Goal: Use online tool/utility: Utilize a website feature to perform a specific function

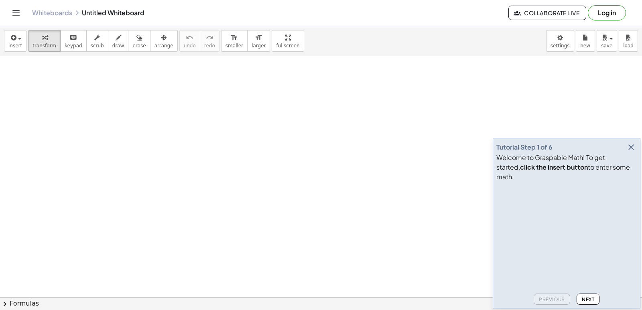
click at [629, 152] on icon "button" at bounding box center [631, 147] width 10 height 10
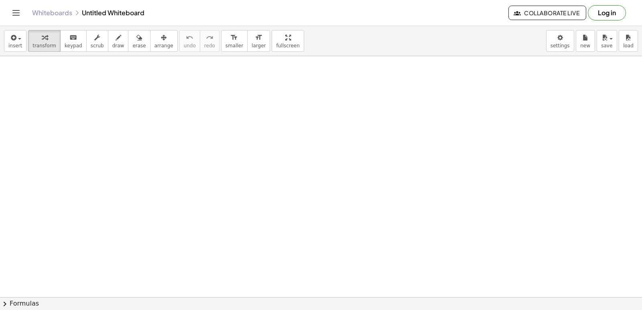
drag, startPoint x: 0, startPoint y: 66, endPoint x: 264, endPoint y: 202, distance: 297.0
drag, startPoint x: 187, startPoint y: 250, endPoint x: 139, endPoint y: 231, distance: 51.6
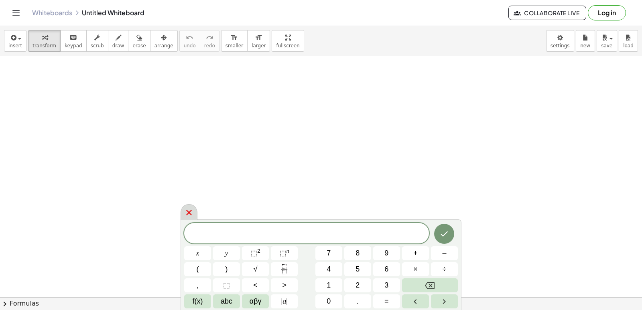
click at [191, 209] on icon at bounding box center [189, 213] width 10 height 10
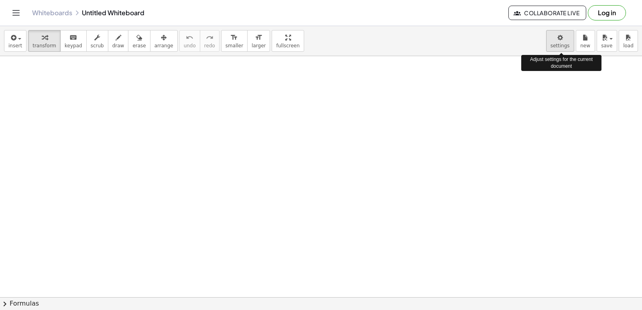
click at [556, 39] on body "Graspable Math Activities Get Started Activity Bank Assigned Work Classes White…" at bounding box center [321, 155] width 642 height 310
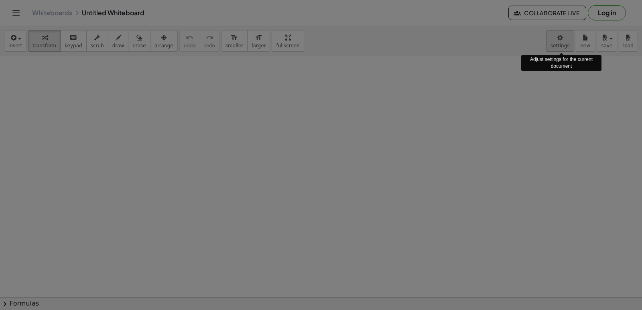
click at [559, 40] on div at bounding box center [321, 155] width 642 height 310
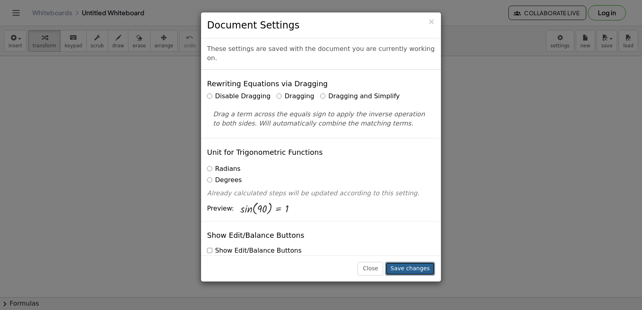
click at [406, 265] on button "Save changes" at bounding box center [410, 269] width 50 height 14
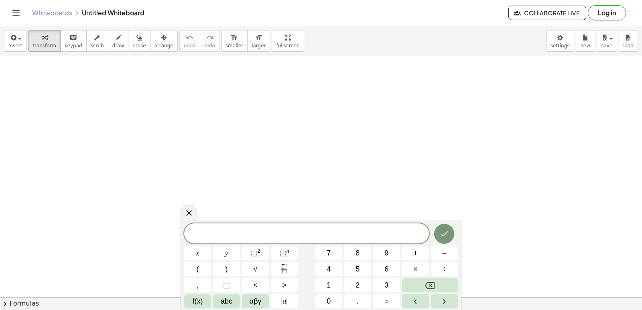
click at [199, 257] on span "x" at bounding box center [197, 253] width 3 height 11
click at [259, 256] on span "⬚ 2" at bounding box center [255, 253] width 10 height 11
click at [437, 232] on button "Done" at bounding box center [444, 232] width 20 height 20
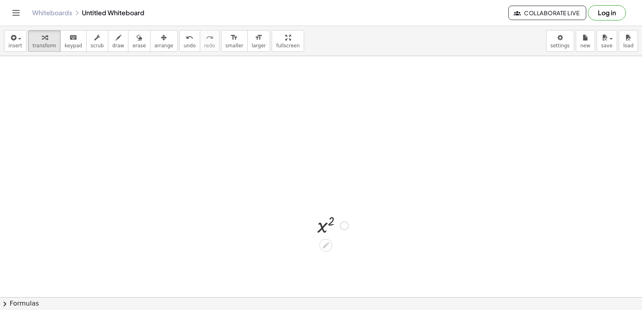
click at [332, 227] on div at bounding box center [332, 225] width 39 height 26
click at [325, 226] on div at bounding box center [332, 225] width 39 height 26
drag, startPoint x: 325, startPoint y: 151, endPoint x: 46, endPoint y: 105, distance: 283.0
drag, startPoint x: 46, startPoint y: 105, endPoint x: 287, endPoint y: 130, distance: 242.0
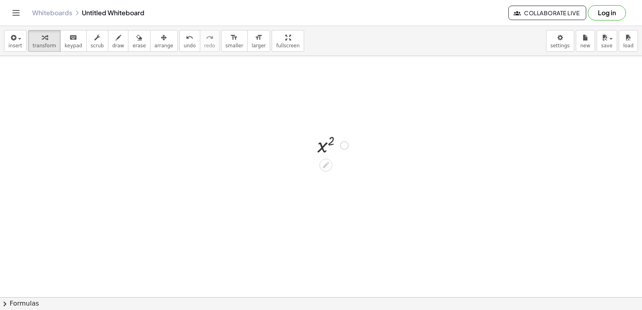
click at [287, 130] on div at bounding box center [321, 243] width 642 height 534
drag, startPoint x: 323, startPoint y: 143, endPoint x: 91, endPoint y: 81, distance: 239.4
drag, startPoint x: 91, startPoint y: 81, endPoint x: 298, endPoint y: 141, distance: 214.9
drag, startPoint x: 298, startPoint y: 141, endPoint x: 309, endPoint y: 185, distance: 45.3
click at [315, 192] on div at bounding box center [321, 243] width 642 height 534
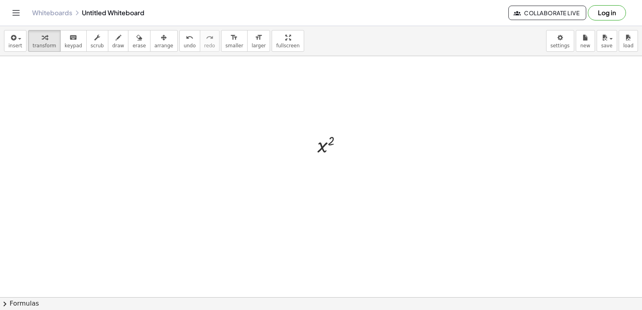
drag, startPoint x: 315, startPoint y: 192, endPoint x: 323, endPoint y: 213, distance: 22.2
click at [317, 200] on div at bounding box center [321, 243] width 642 height 534
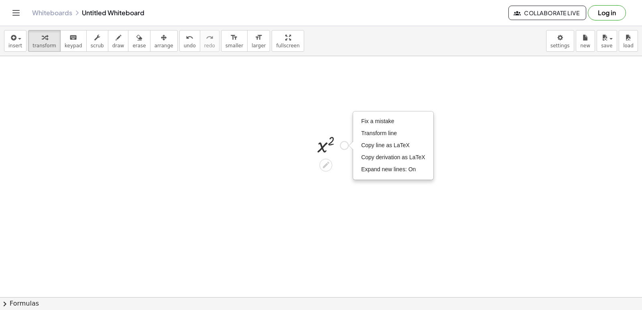
click at [346, 146] on div "Fix a mistake Transform line Copy line as LaTeX Copy derivation as LaTeX Expand…" at bounding box center [344, 145] width 9 height 9
click at [347, 187] on div at bounding box center [321, 243] width 642 height 534
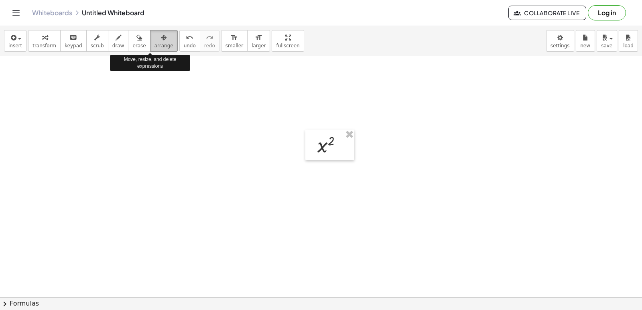
click at [154, 46] on span "arrange" at bounding box center [163, 46] width 19 height 6
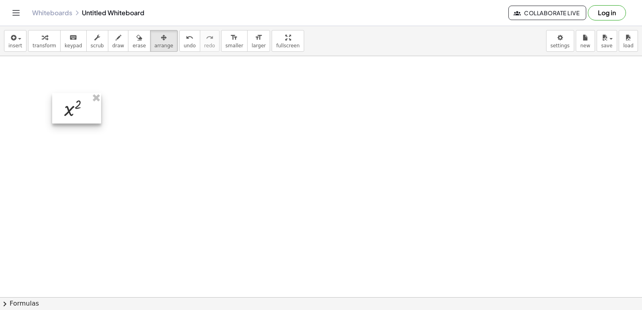
drag, startPoint x: 334, startPoint y: 151, endPoint x: 80, endPoint y: 114, distance: 256.2
click at [80, 114] on div at bounding box center [76, 108] width 49 height 30
click at [157, 48] on span "arrange" at bounding box center [163, 46] width 19 height 6
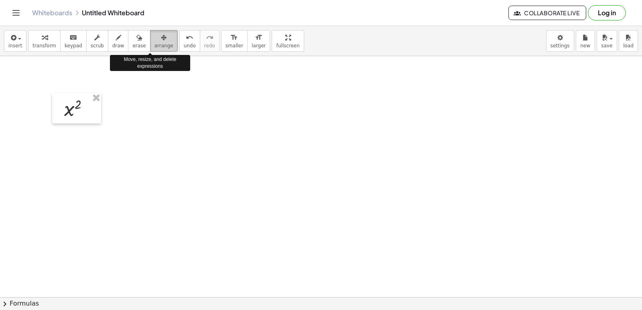
click at [154, 39] on div "button" at bounding box center [163, 38] width 19 height 10
click at [140, 136] on div at bounding box center [321, 243] width 642 height 534
drag, startPoint x: 146, startPoint y: 131, endPoint x: 146, endPoint y: 102, distance: 28.9
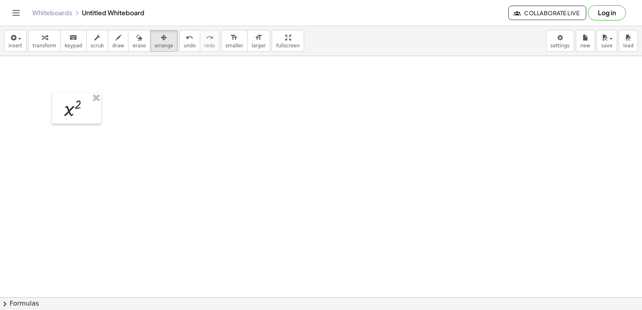
click at [146, 102] on div at bounding box center [321, 243] width 642 height 534
click at [43, 41] on icon "button" at bounding box center [45, 38] width 6 height 10
drag, startPoint x: 67, startPoint y: 128, endPoint x: 73, endPoint y: 128, distance: 5.7
click at [73, 128] on icon at bounding box center [72, 129] width 6 height 6
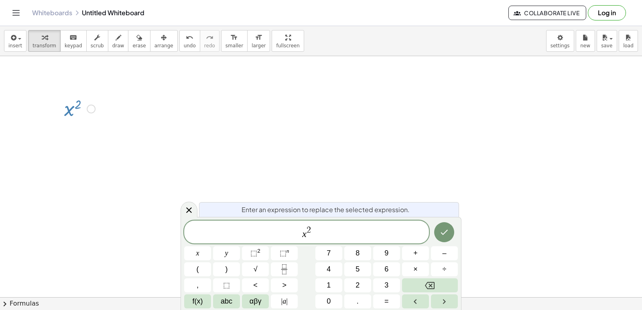
click at [73, 128] on icon at bounding box center [72, 129] width 6 height 6
click at [224, 104] on div at bounding box center [321, 243] width 642 height 534
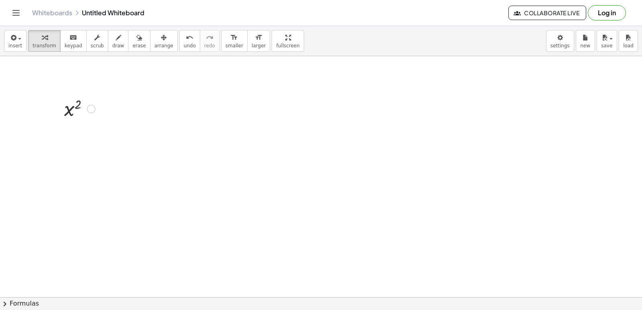
click at [256, 199] on div at bounding box center [321, 243] width 642 height 534
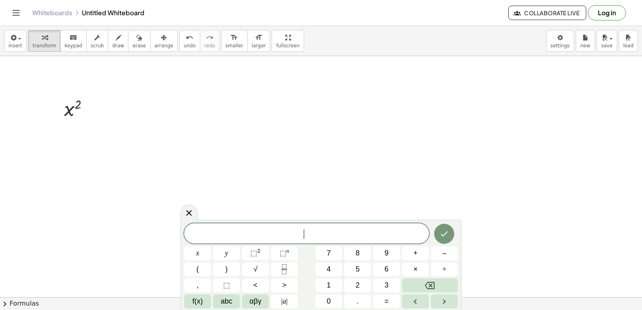
click at [256, 199] on div at bounding box center [321, 243] width 642 height 534
click at [357, 286] on span "2" at bounding box center [358, 285] width 4 height 11
click at [195, 252] on button "x" at bounding box center [197, 253] width 27 height 14
click at [449, 242] on button "Done" at bounding box center [444, 234] width 20 height 20
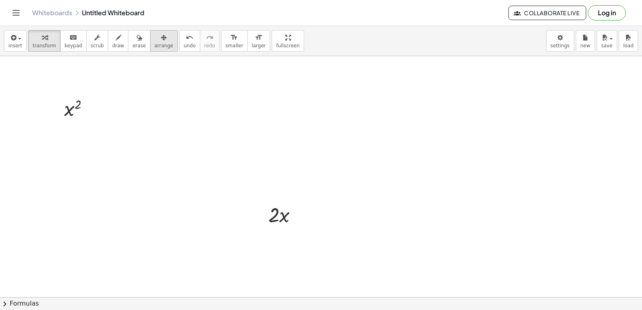
click at [154, 44] on span "arrange" at bounding box center [163, 46] width 19 height 6
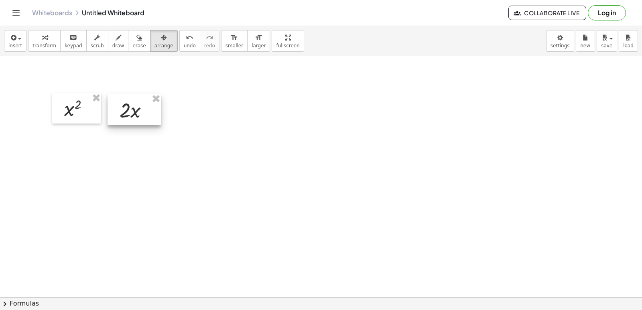
drag, startPoint x: 279, startPoint y: 212, endPoint x: 130, endPoint y: 107, distance: 182.0
click at [130, 107] on div at bounding box center [134, 109] width 53 height 31
click at [154, 43] on span "arrange" at bounding box center [163, 46] width 19 height 6
click at [52, 42] on button "transform" at bounding box center [44, 41] width 33 height 22
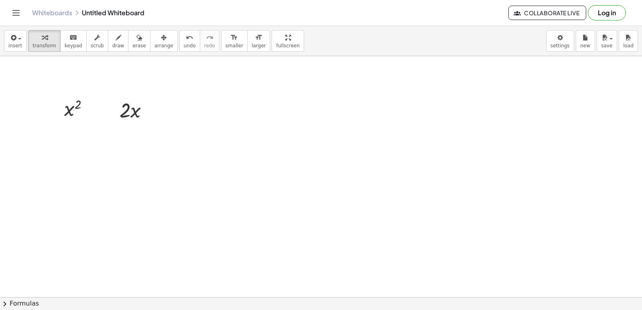
click at [269, 163] on div at bounding box center [321, 243] width 642 height 534
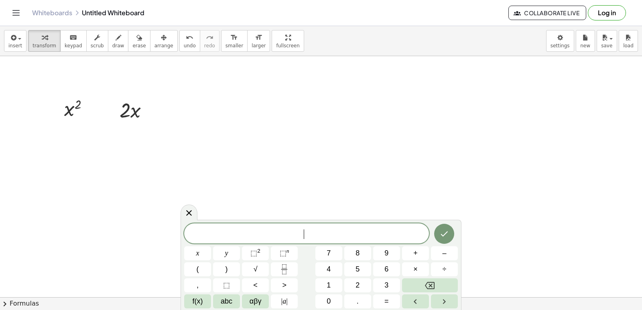
click at [269, 163] on div at bounding box center [321, 243] width 642 height 534
click at [357, 273] on span "5" at bounding box center [358, 269] width 4 height 11
click at [192, 254] on button "x" at bounding box center [197, 253] width 27 height 14
click at [287, 253] on sup "n" at bounding box center [288, 251] width 3 height 6
click at [441, 236] on icon "Done" at bounding box center [444, 233] width 10 height 10
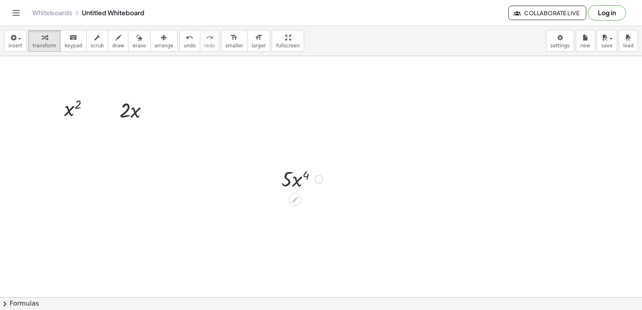
click at [305, 183] on div at bounding box center [302, 178] width 50 height 27
click at [283, 191] on div at bounding box center [321, 84] width 642 height 482
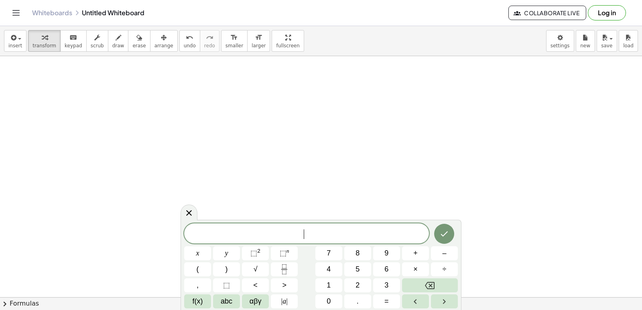
click at [283, 191] on div at bounding box center [321, 84] width 642 height 482
click at [201, 255] on button "x" at bounding box center [197, 253] width 27 height 14
click at [280, 251] on span "⬚" at bounding box center [283, 253] width 7 height 8
click at [415, 258] on span "+" at bounding box center [415, 253] width 4 height 11
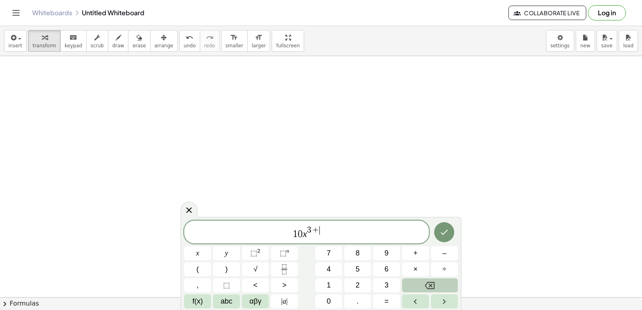
click at [423, 288] on button "Backspace" at bounding box center [430, 285] width 56 height 14
click at [333, 233] on span "1 0 x 3 ​" at bounding box center [306, 233] width 245 height 14
click at [410, 257] on button "+" at bounding box center [415, 253] width 27 height 14
click at [205, 254] on button "x" at bounding box center [197, 253] width 27 height 14
click at [447, 234] on icon "Done" at bounding box center [444, 233] width 10 height 10
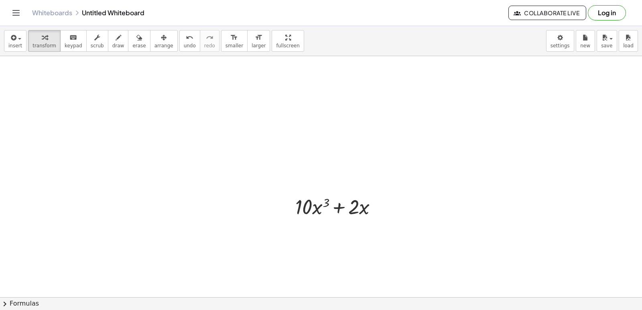
click at [237, 246] on div at bounding box center [321, 84] width 642 height 482
click at [0, 0] on div "x y ⬚ 2 ⬚ n 7 8 9 + – ( ) √ 4 5 6 × ÷ , ⬚ < > 1 2 3 f(x) abc αβγ | a | 0 . =" at bounding box center [0, 0] width 0 height 0
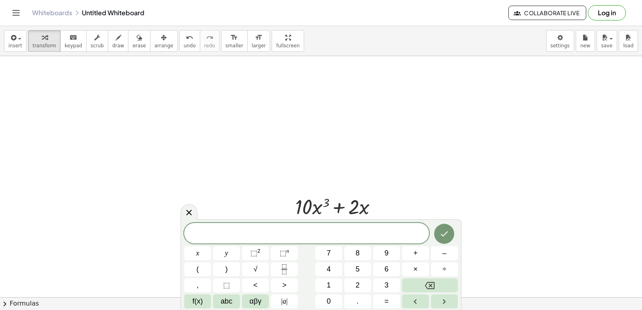
click at [291, 227] on div at bounding box center [306, 233] width 245 height 20
click at [201, 252] on button "x" at bounding box center [197, 253] width 27 height 14
click at [285, 255] on span "⬚" at bounding box center [283, 253] width 7 height 8
click at [436, 255] on button "–" at bounding box center [444, 253] width 27 height 14
click at [417, 257] on span "+" at bounding box center [415, 253] width 4 height 11
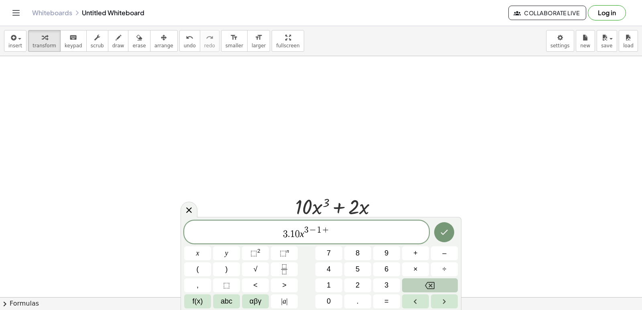
click at [418, 282] on button "Backspace" at bounding box center [430, 285] width 56 height 14
click at [341, 235] on span "3 . 1 0 x 3 − 1 ​" at bounding box center [306, 233] width 245 height 14
click at [424, 253] on button "+" at bounding box center [415, 253] width 27 height 14
click at [199, 252] on button "x" at bounding box center [197, 253] width 27 height 14
click at [279, 250] on button "⬚ n" at bounding box center [284, 253] width 27 height 14
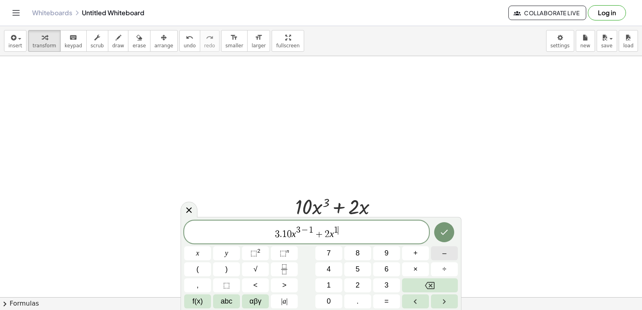
click at [440, 256] on button "–" at bounding box center [444, 253] width 27 height 14
click at [449, 237] on button "Done" at bounding box center [444, 232] width 20 height 20
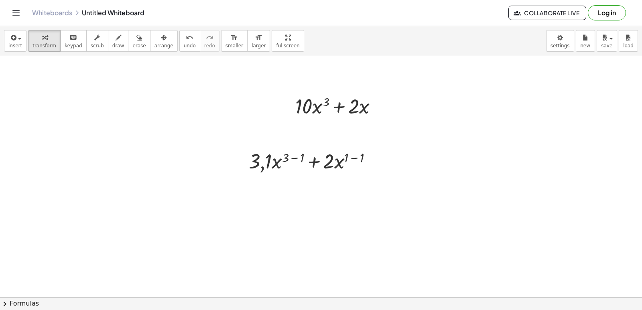
scroll to position [281, 0]
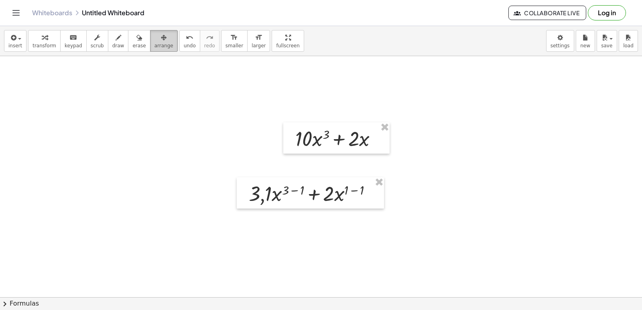
click at [156, 44] on span "arrange" at bounding box center [163, 46] width 19 height 6
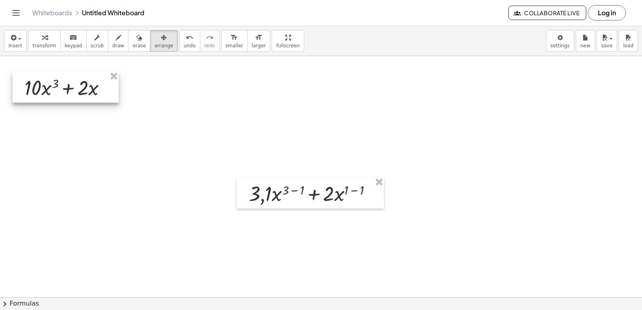
drag, startPoint x: 311, startPoint y: 132, endPoint x: 43, endPoint y: 81, distance: 272.8
click at [43, 81] on div at bounding box center [65, 86] width 106 height 31
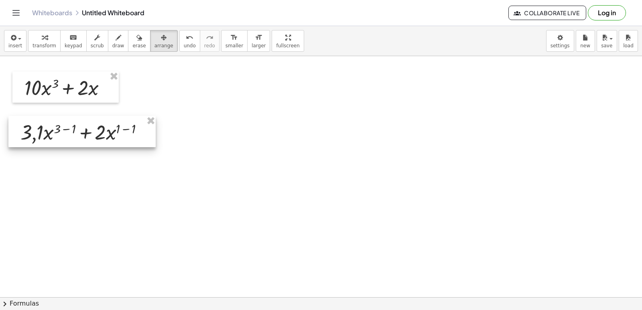
drag, startPoint x: 329, startPoint y: 194, endPoint x: 103, endPoint y: 133, distance: 234.0
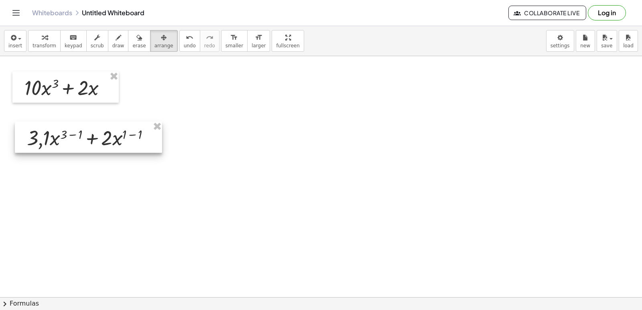
drag, startPoint x: 103, startPoint y: 133, endPoint x: 92, endPoint y: 141, distance: 13.5
click at [91, 141] on div at bounding box center [88, 137] width 147 height 31
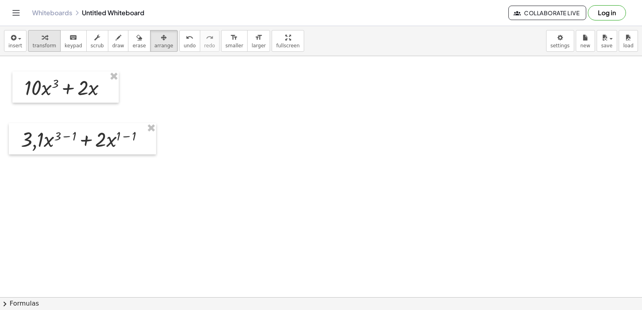
click at [35, 47] on span "transform" at bounding box center [45, 46] width 24 height 6
click at [342, 191] on div at bounding box center [321, 136] width 642 height 723
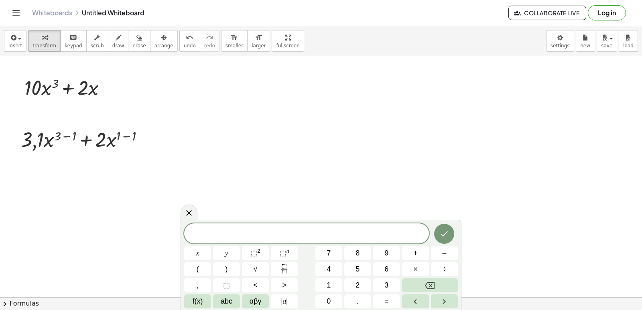
click at [74, 159] on div at bounding box center [321, 136] width 642 height 723
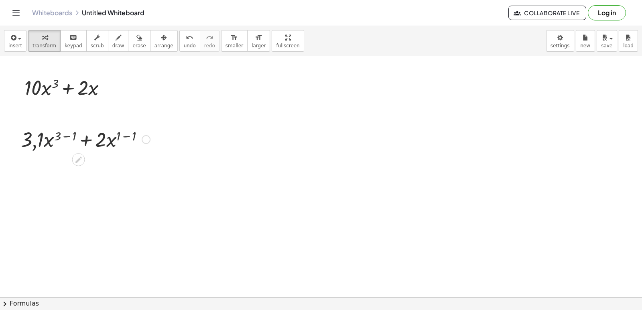
click at [35, 145] on div at bounding box center [85, 138] width 137 height 27
click at [33, 145] on div at bounding box center [85, 138] width 137 height 27
click at [36, 137] on div at bounding box center [85, 138] width 137 height 27
click at [40, 140] on div at bounding box center [85, 138] width 137 height 27
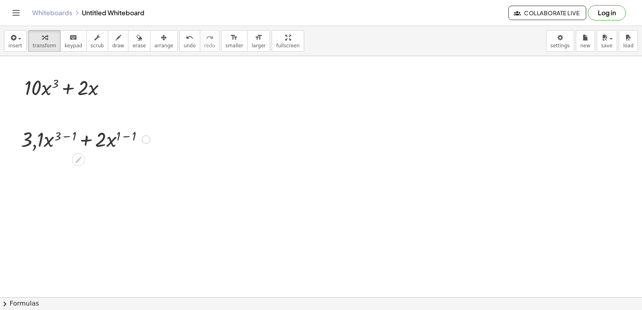
click at [40, 140] on div at bounding box center [85, 138] width 137 height 27
click at [112, 142] on div at bounding box center [85, 138] width 137 height 27
click at [128, 143] on div at bounding box center [85, 138] width 137 height 27
click at [186, 39] on icon "undo" at bounding box center [190, 38] width 8 height 10
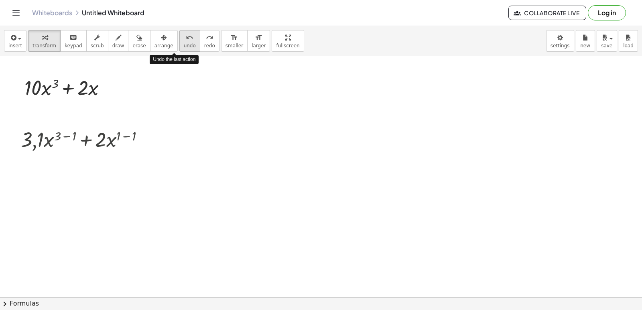
click at [186, 39] on icon "undo" at bounding box center [190, 38] width 8 height 10
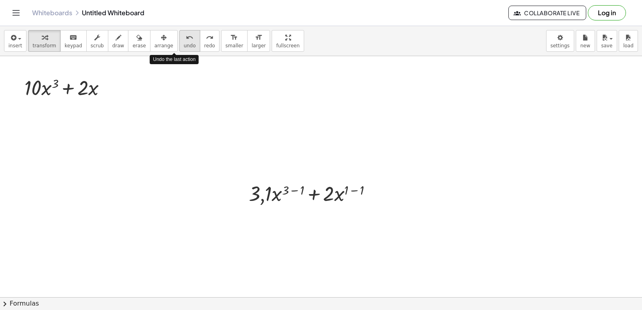
click at [186, 39] on icon "undo" at bounding box center [190, 38] width 8 height 10
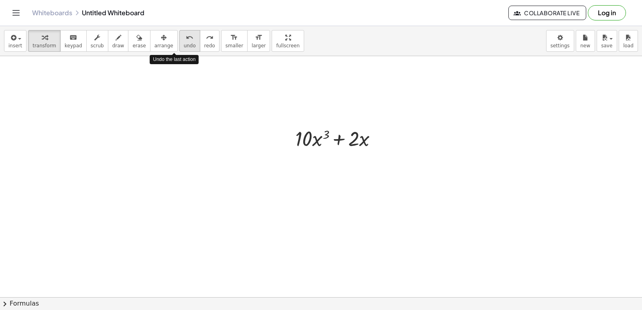
click at [186, 39] on icon "undo" at bounding box center [190, 38] width 8 height 10
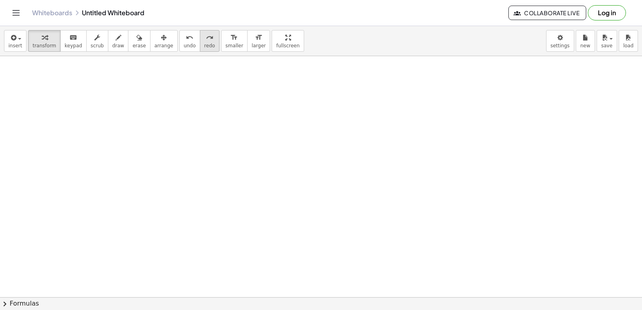
click at [206, 41] on icon "redo" at bounding box center [210, 38] width 8 height 10
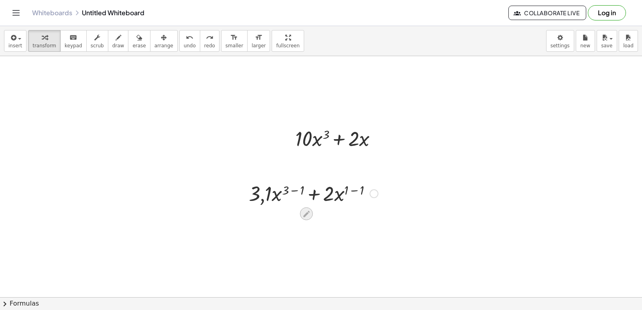
drag, startPoint x: 276, startPoint y: 196, endPoint x: 306, endPoint y: 210, distance: 32.7
click at [306, 210] on icon at bounding box center [306, 214] width 8 height 8
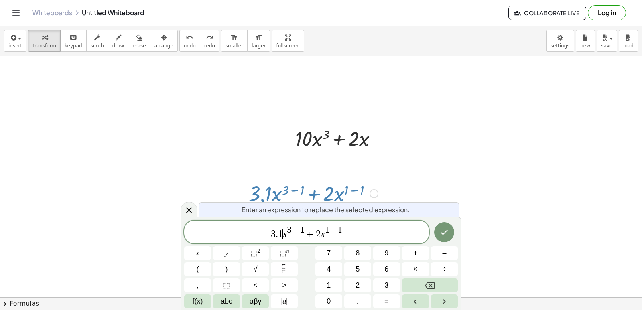
click at [280, 232] on span "1" at bounding box center [280, 235] width 5 height 10
click at [333, 296] on button "0" at bounding box center [328, 302] width 27 height 14
click at [449, 231] on icon "Done" at bounding box center [444, 233] width 10 height 10
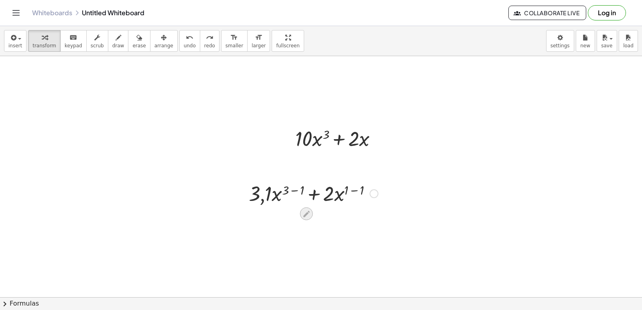
click at [306, 211] on icon at bounding box center [306, 214] width 8 height 8
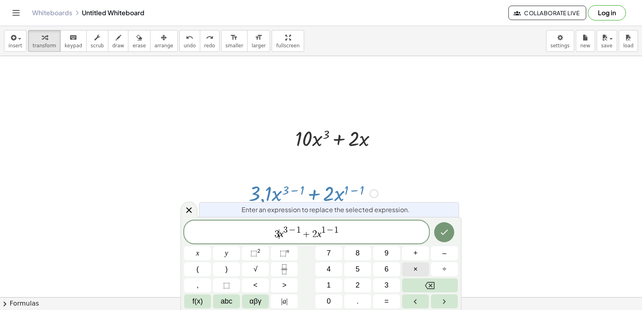
click at [419, 266] on button "×" at bounding box center [415, 269] width 27 height 14
click at [443, 228] on icon "Done" at bounding box center [444, 233] width 10 height 10
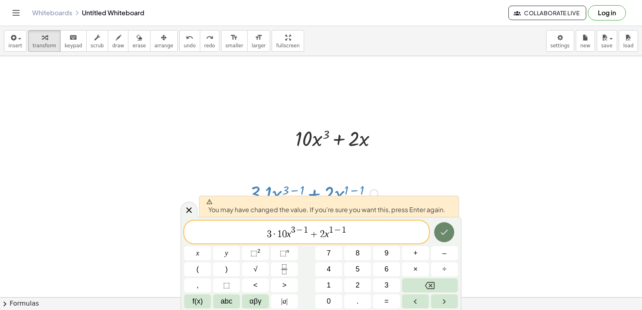
click at [439, 231] on icon "Done" at bounding box center [444, 233] width 10 height 10
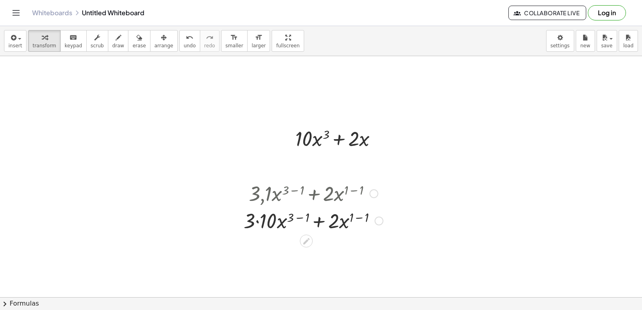
click at [257, 220] on div at bounding box center [314, 220] width 148 height 27
click at [293, 244] on div at bounding box center [314, 247] width 148 height 27
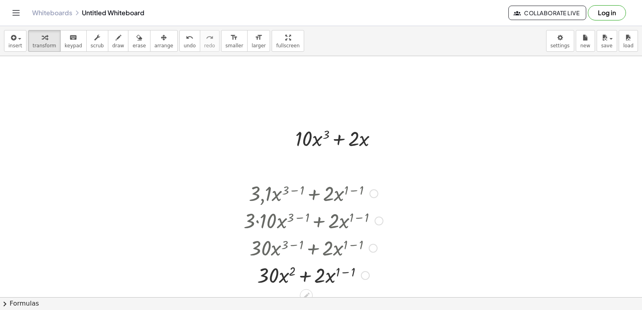
click at [341, 248] on div at bounding box center [313, 247] width 163 height 27
click at [352, 240] on div at bounding box center [313, 247] width 163 height 27
click at [352, 244] on div at bounding box center [313, 247] width 163 height 27
click at [345, 271] on div at bounding box center [314, 274] width 148 height 27
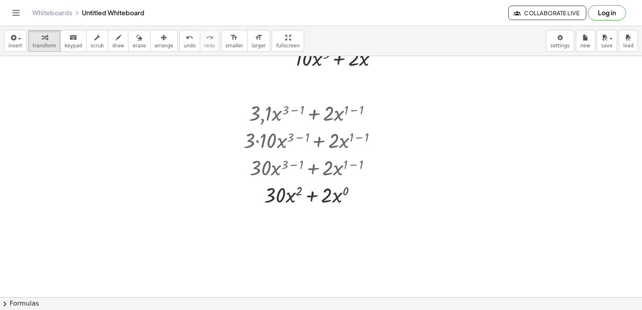
scroll to position [402, 0]
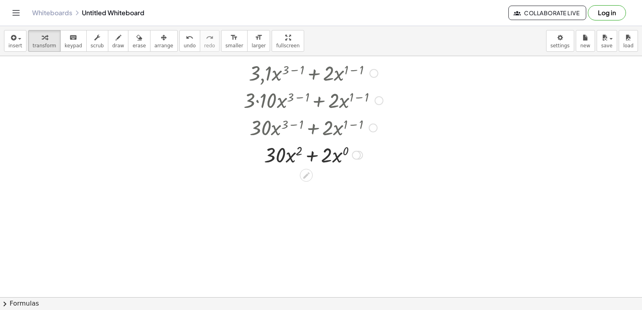
click at [331, 155] on div at bounding box center [314, 154] width 148 height 27
click at [356, 154] on div at bounding box center [356, 155] width 9 height 9
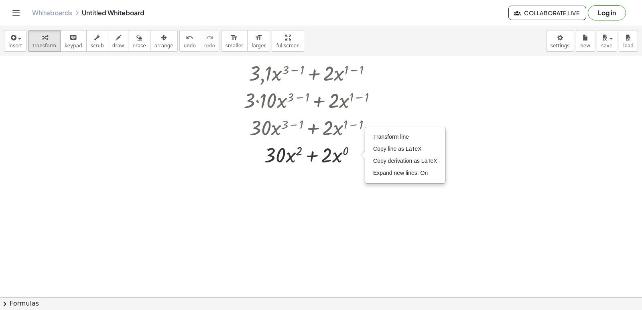
click at [329, 178] on div at bounding box center [321, 16] width 642 height 723
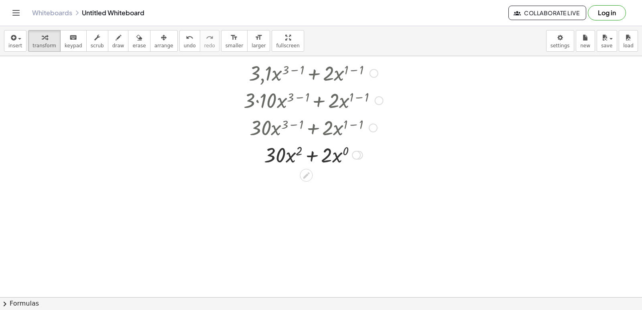
click at [331, 157] on div at bounding box center [314, 154] width 148 height 27
click at [184, 45] on span "undo" at bounding box center [190, 46] width 12 height 6
click at [329, 158] on div at bounding box center [314, 154] width 148 height 27
click at [322, 156] on div at bounding box center [314, 154] width 148 height 27
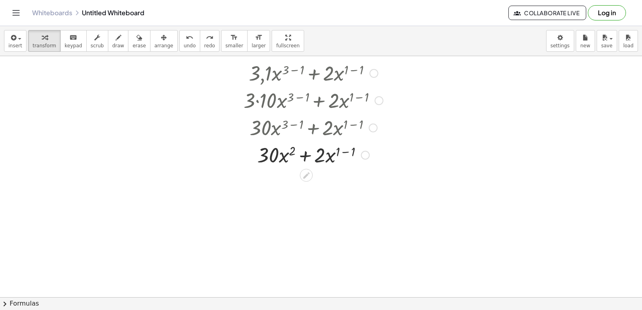
click at [309, 156] on div at bounding box center [314, 154] width 148 height 27
click at [336, 152] on div at bounding box center [314, 154] width 148 height 27
click at [343, 149] on div at bounding box center [314, 154] width 148 height 27
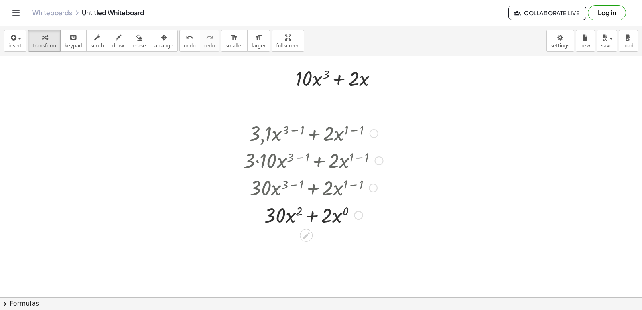
scroll to position [321, 0]
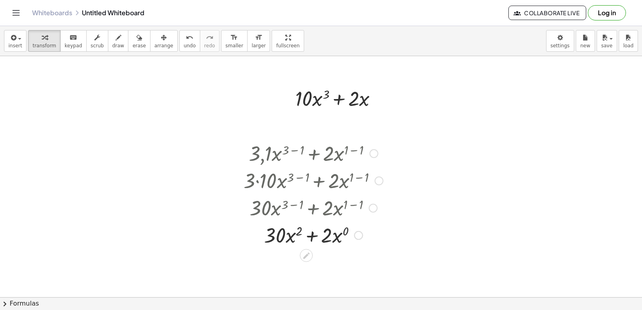
drag, startPoint x: 329, startPoint y: 150, endPoint x: 236, endPoint y: 147, distance: 93.5
click at [236, 147] on div at bounding box center [238, 193] width 12 height 113
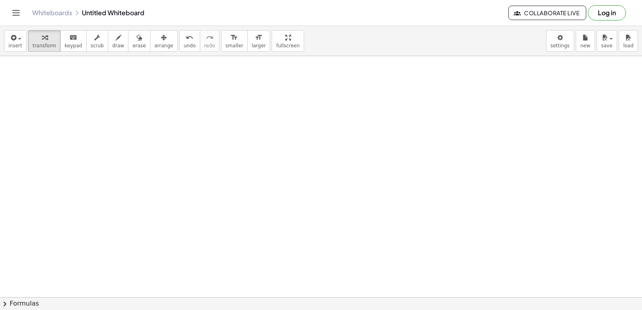
scroll to position [562, 0]
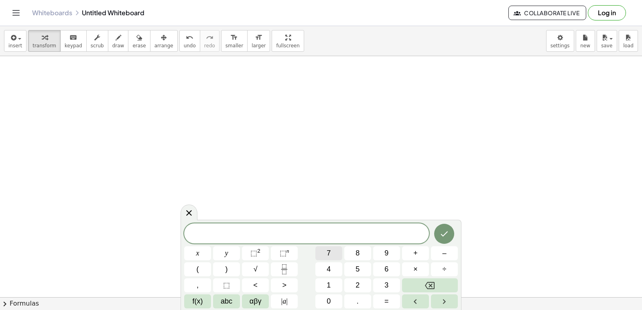
click at [330, 253] on span "7" at bounding box center [329, 253] width 4 height 11
click at [196, 256] on span "x" at bounding box center [197, 253] width 3 height 11
click at [288, 255] on span "⬚ n" at bounding box center [285, 253] width 10 height 11
click at [320, 235] on span "7 x 3 ​" at bounding box center [306, 233] width 245 height 14
click at [438, 254] on button "–" at bounding box center [444, 253] width 27 height 14
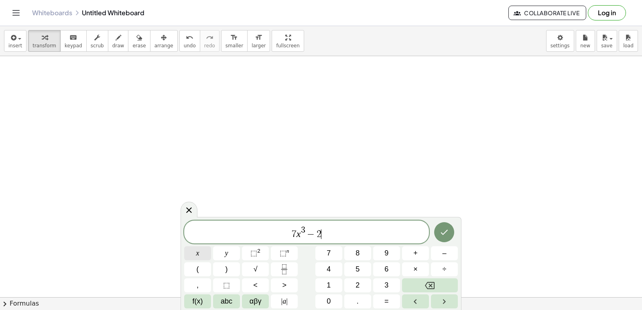
click at [193, 251] on button "x" at bounding box center [197, 253] width 27 height 14
click at [414, 257] on span "+" at bounding box center [415, 253] width 4 height 11
click at [351, 266] on button "5" at bounding box center [357, 269] width 27 height 14
click at [443, 229] on icon "Done" at bounding box center [444, 233] width 10 height 10
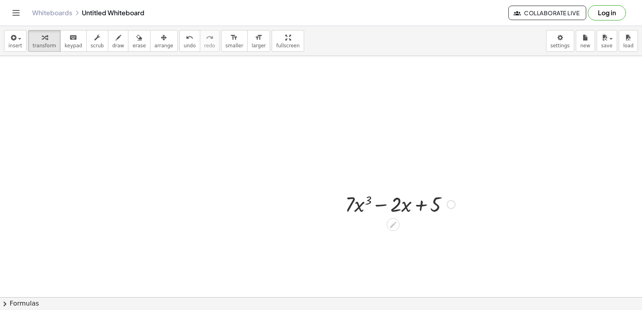
click at [365, 201] on div at bounding box center [400, 203] width 118 height 27
click at [356, 205] on div at bounding box center [400, 203] width 118 height 27
click at [348, 197] on div at bounding box center [400, 203] width 118 height 27
click at [354, 200] on div at bounding box center [400, 203] width 118 height 27
click at [366, 207] on div at bounding box center [400, 203] width 118 height 27
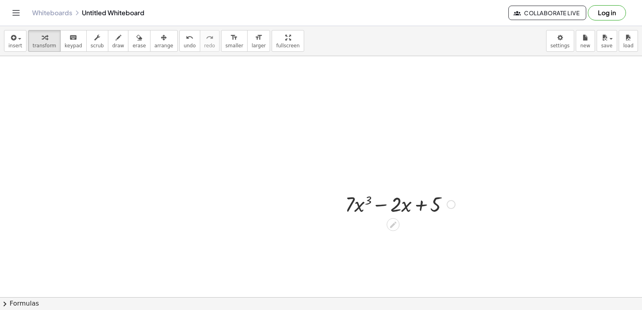
click at [384, 203] on div at bounding box center [400, 203] width 118 height 27
click at [425, 207] on div at bounding box center [400, 203] width 118 height 27
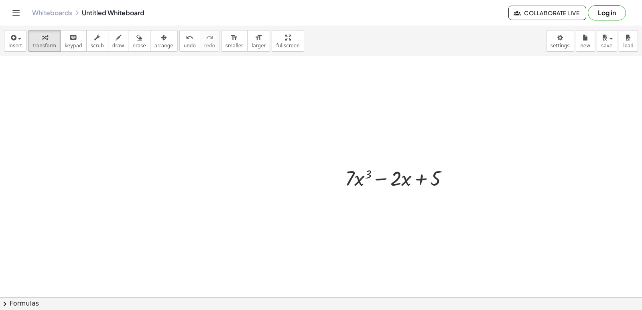
scroll to position [602, 0]
click at [369, 161] on div at bounding box center [400, 163] width 118 height 27
click at [356, 171] on div at bounding box center [400, 163] width 118 height 27
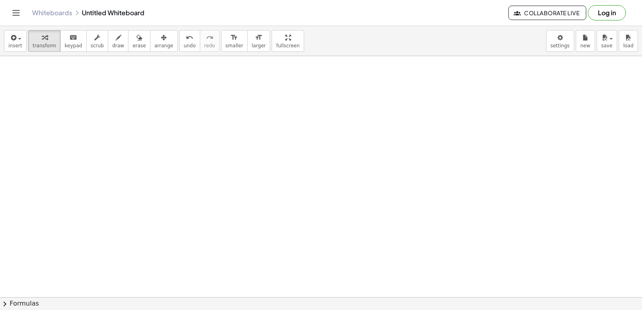
scroll to position [763, 0]
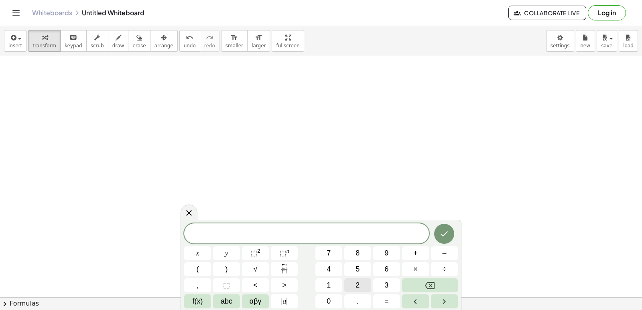
click at [350, 274] on div "​ x y ⬚ 2 ⬚ n 7 8 9 + – ( ) √ 4 5 6 × ÷ , ⬚ < > 1 2 3 f(x) abc αβγ | a | 0 . =" at bounding box center [321, 266] width 274 height 85
click at [350, 270] on button "5" at bounding box center [357, 269] width 27 height 14
click at [203, 252] on button "x" at bounding box center [197, 253] width 27 height 14
click at [287, 248] on sup "n" at bounding box center [288, 251] width 3 height 6
click at [316, 233] on span "5 x 4 ​" at bounding box center [306, 233] width 245 height 14
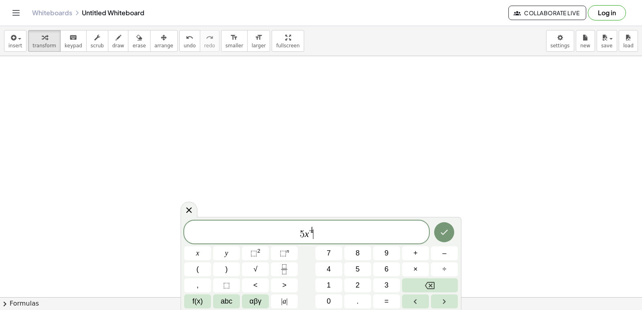
click at [338, 231] on span "5 x 4 ​" at bounding box center [306, 233] width 245 height 14
click at [415, 253] on span "+" at bounding box center [415, 253] width 4 height 11
click at [193, 250] on button "x" at bounding box center [197, 253] width 27 height 14
click at [254, 251] on span "⬚" at bounding box center [253, 253] width 7 height 8
click at [416, 255] on span "+" at bounding box center [415, 253] width 4 height 11
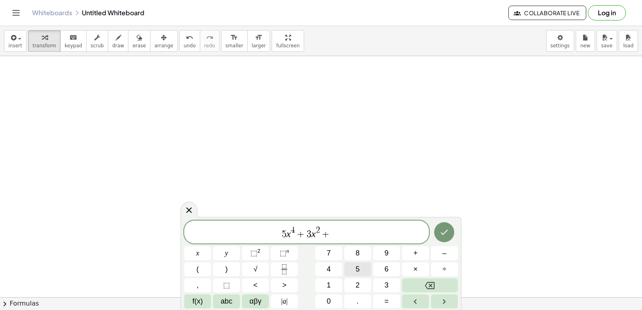
click at [350, 265] on button "5" at bounding box center [357, 269] width 27 height 14
click at [198, 248] on span "x" at bounding box center [197, 253] width 3 height 11
click at [452, 255] on button "–" at bounding box center [444, 253] width 27 height 14
click at [446, 233] on icon "Done" at bounding box center [444, 233] width 10 height 10
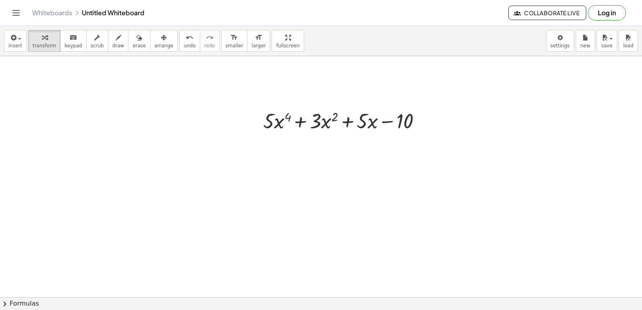
scroll to position [843, 0]
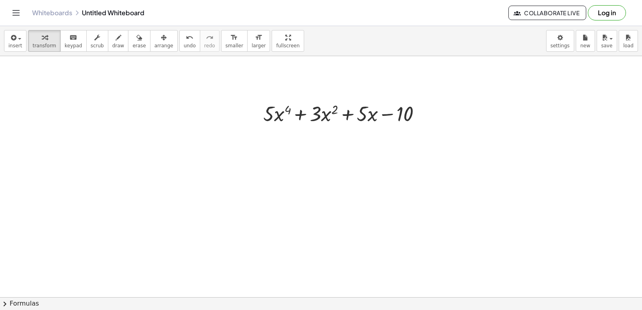
drag, startPoint x: 271, startPoint y: 165, endPoint x: 274, endPoint y: 173, distance: 7.6
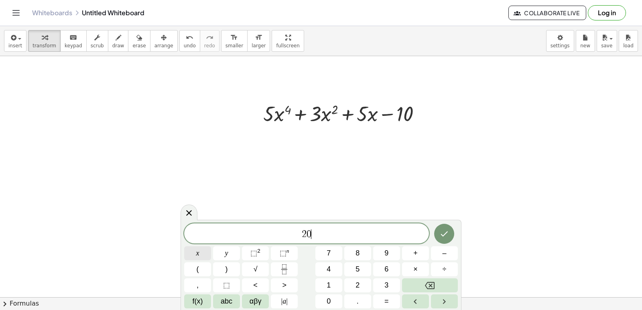
click at [208, 251] on button "x" at bounding box center [197, 253] width 27 height 14
click at [284, 253] on span "⬚" at bounding box center [283, 253] width 7 height 8
click at [326, 236] on span "2 0 x 3 ​" at bounding box center [306, 233] width 245 height 14
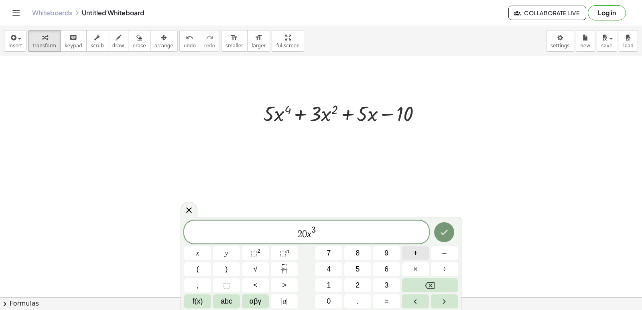
click at [419, 252] on button "+" at bounding box center [415, 253] width 27 height 14
click at [199, 254] on span "x" at bounding box center [197, 253] width 3 height 11
click at [284, 251] on span "⬚" at bounding box center [283, 253] width 7 height 8
click at [419, 255] on button "+" at bounding box center [415, 253] width 27 height 14
click at [359, 241] on div "2 0 x 3 + 6 x 1 ​" at bounding box center [306, 232] width 245 height 23
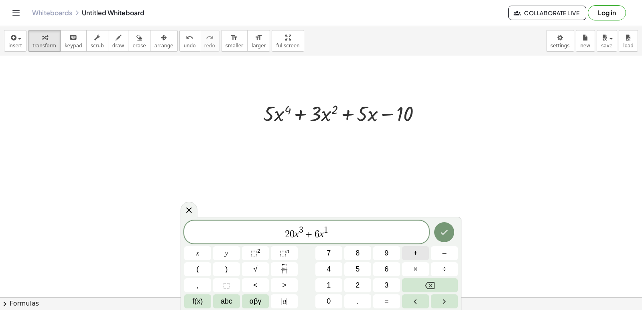
click at [418, 255] on button "+" at bounding box center [415, 253] width 27 height 14
click at [451, 230] on button "Done" at bounding box center [444, 232] width 20 height 20
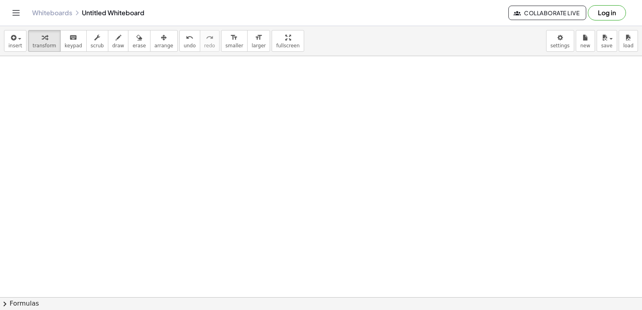
scroll to position [1084, 0]
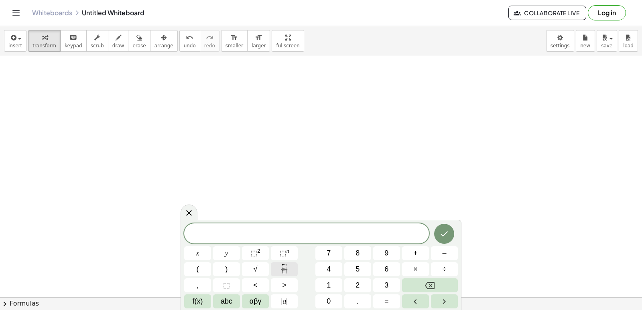
click at [280, 270] on icon "Fraction" at bounding box center [284, 269] width 10 height 10
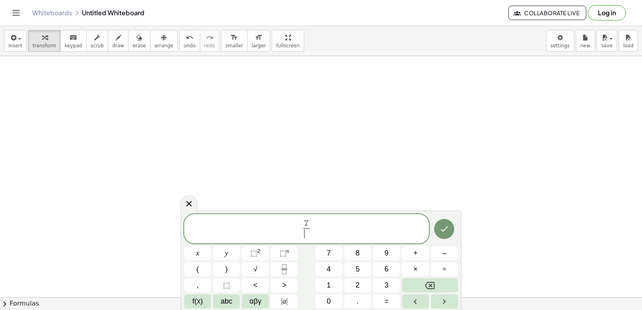
click at [308, 234] on span "​" at bounding box center [306, 233] width 6 height 11
click at [205, 254] on button "x" at bounding box center [197, 253] width 27 height 14
click at [287, 254] on sup "n" at bounding box center [288, 251] width 3 height 6
click at [437, 233] on button "Done" at bounding box center [444, 227] width 20 height 20
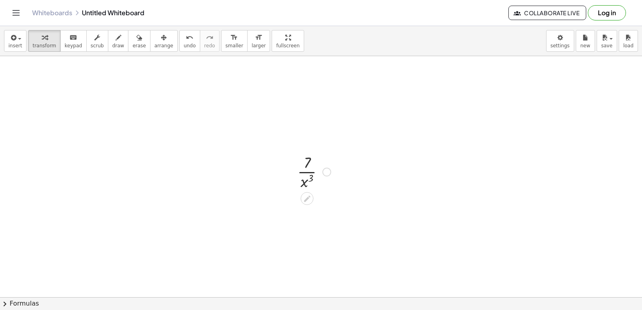
click at [313, 180] on div at bounding box center [313, 171] width 41 height 40
drag, startPoint x: 307, startPoint y: 170, endPoint x: 308, endPoint y: 179, distance: 9.2
click at [308, 179] on div at bounding box center [313, 171] width 41 height 40
click at [305, 193] on div at bounding box center [307, 198] width 13 height 13
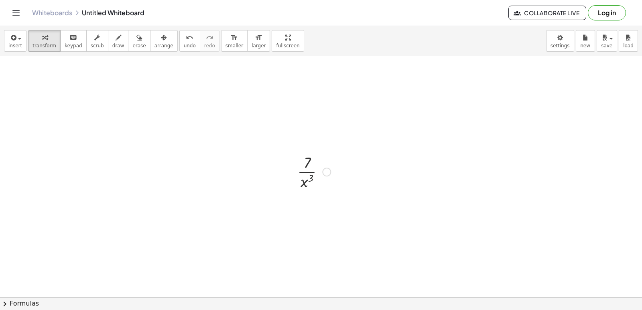
click at [303, 166] on div at bounding box center [313, 171] width 41 height 40
click at [305, 171] on div at bounding box center [313, 171] width 41 height 40
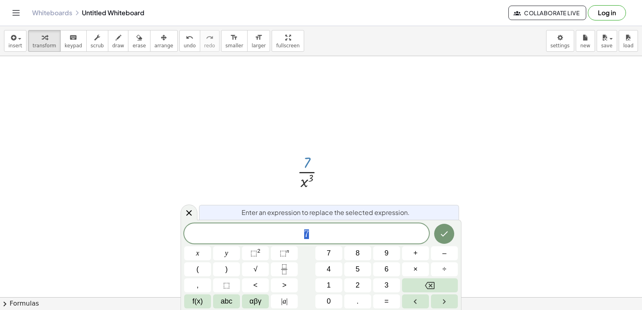
drag, startPoint x: 308, startPoint y: 164, endPoint x: 312, endPoint y: 161, distance: 5.0
click at [307, 157] on div at bounding box center [313, 171] width 41 height 40
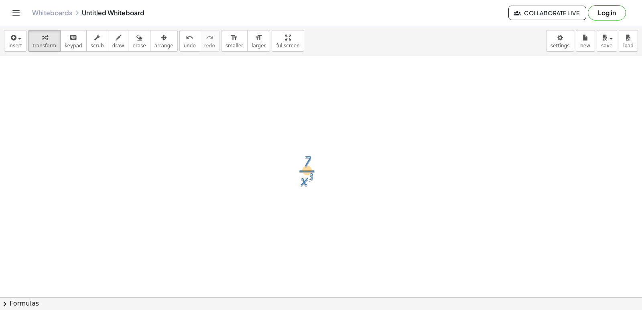
click at [307, 156] on div at bounding box center [313, 171] width 41 height 40
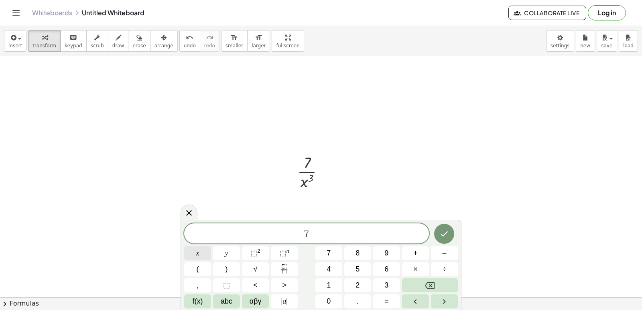
click at [199, 252] on button "x" at bounding box center [197, 253] width 27 height 14
click at [445, 253] on span "–" at bounding box center [444, 253] width 4 height 11
click at [277, 250] on button "⬚ n" at bounding box center [284, 253] width 27 height 14
click at [441, 254] on button "–" at bounding box center [444, 253] width 27 height 14
click at [443, 228] on icon "Done" at bounding box center [444, 233] width 10 height 10
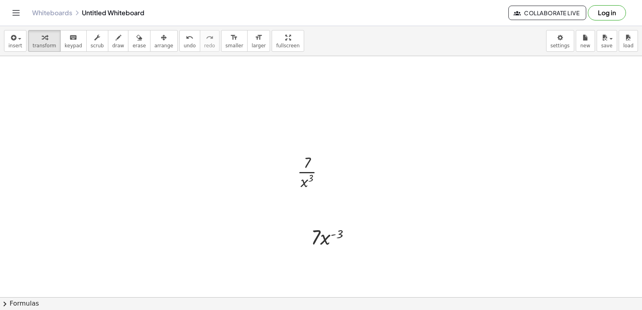
scroll to position [1124, 0]
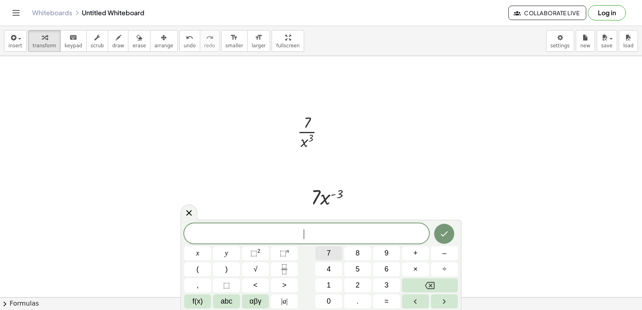
click at [329, 249] on span "7" at bounding box center [329, 253] width 4 height 11
click at [417, 266] on span "×" at bounding box center [415, 269] width 4 height 11
click at [432, 258] on button "–" at bounding box center [444, 253] width 27 height 14
click at [394, 284] on button "3" at bounding box center [386, 285] width 27 height 14
click at [207, 252] on button "x" at bounding box center [197, 253] width 27 height 14
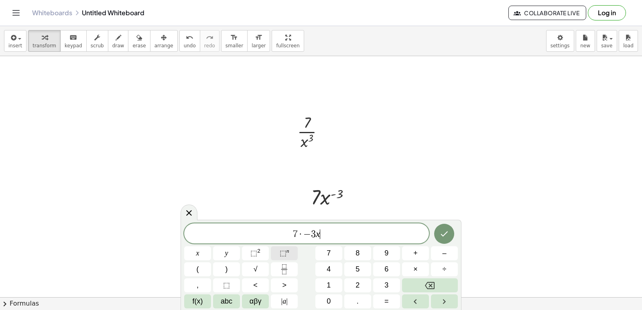
click at [287, 255] on span "⬚ n" at bounding box center [285, 253] width 10 height 11
click at [434, 254] on button "–" at bounding box center [444, 253] width 27 height 14
click at [441, 231] on icon "Done" at bounding box center [444, 233] width 10 height 10
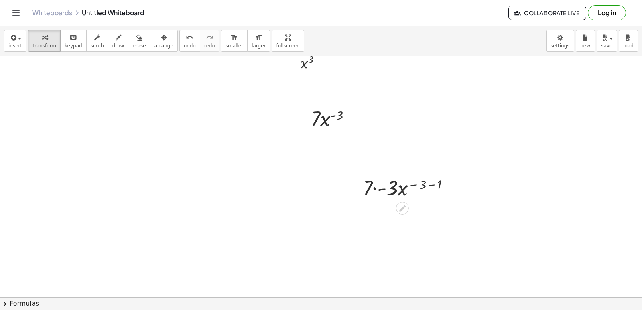
scroll to position [1204, 0]
drag, startPoint x: 379, startPoint y: 188, endPoint x: 374, endPoint y: 187, distance: 5.7
click at [374, 186] on div at bounding box center [409, 185] width 93 height 27
click at [424, 211] on div at bounding box center [409, 212] width 101 height 27
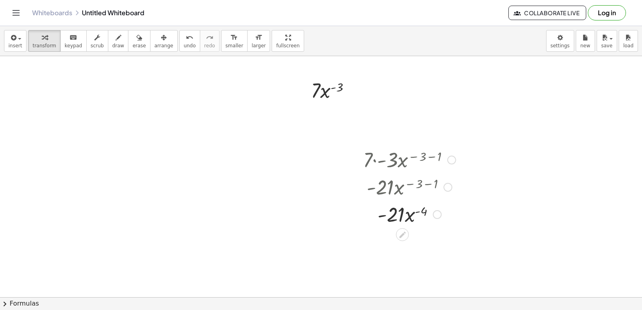
scroll to position [1244, 0]
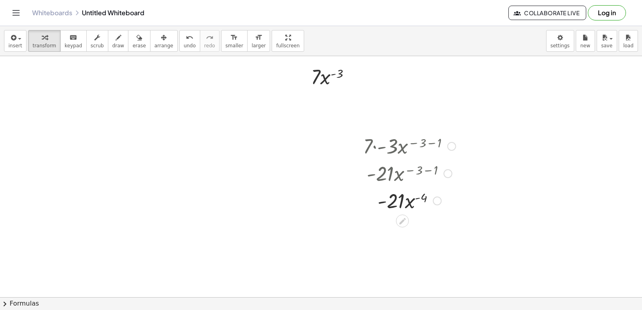
click at [417, 199] on div at bounding box center [409, 200] width 101 height 27
click at [412, 199] on div at bounding box center [409, 200] width 101 height 27
click at [401, 199] on div at bounding box center [409, 200] width 101 height 27
click at [392, 200] on div at bounding box center [409, 200] width 101 height 27
click at [387, 202] on div at bounding box center [409, 200] width 101 height 27
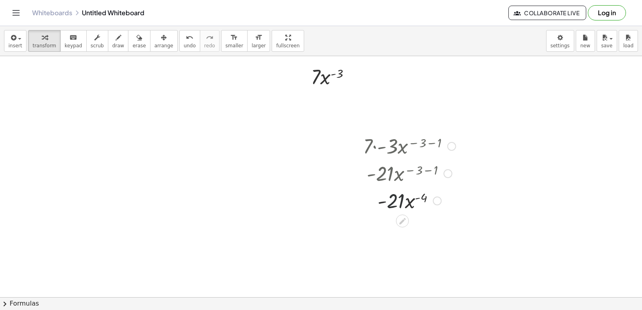
click at [384, 201] on div at bounding box center [409, 200] width 101 height 27
click at [406, 201] on div at bounding box center [409, 200] width 101 height 27
click at [413, 198] on div at bounding box center [409, 200] width 101 height 27
click at [416, 196] on div at bounding box center [409, 200] width 101 height 27
click at [417, 200] on div at bounding box center [409, 200] width 101 height 27
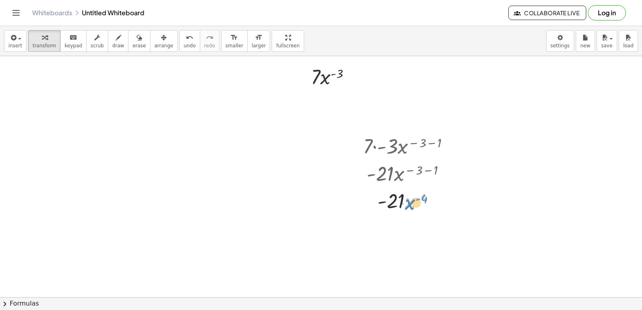
click at [416, 202] on div at bounding box center [409, 200] width 101 height 27
drag, startPoint x: 418, startPoint y: 196, endPoint x: 420, endPoint y: 191, distance: 4.7
click at [420, 191] on div at bounding box center [409, 200] width 101 height 27
drag, startPoint x: 413, startPoint y: 202, endPoint x: 410, endPoint y: 228, distance: 26.2
drag, startPoint x: 408, startPoint y: 201, endPoint x: 404, endPoint y: 236, distance: 35.9
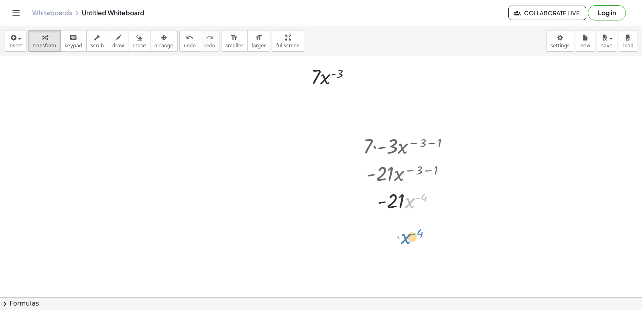
drag, startPoint x: 408, startPoint y: 200, endPoint x: 398, endPoint y: 278, distance: 78.1
click at [406, 201] on div at bounding box center [409, 200] width 101 height 27
click at [410, 204] on div at bounding box center [409, 200] width 101 height 27
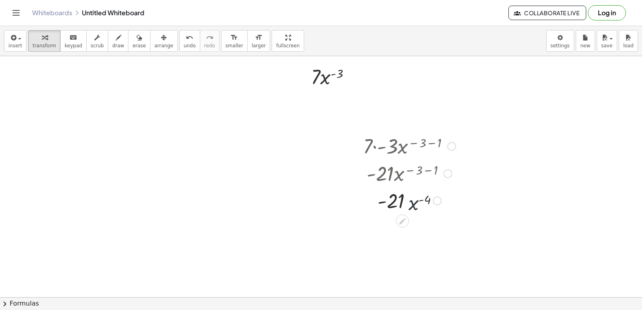
click at [410, 204] on div at bounding box center [409, 200] width 101 height 27
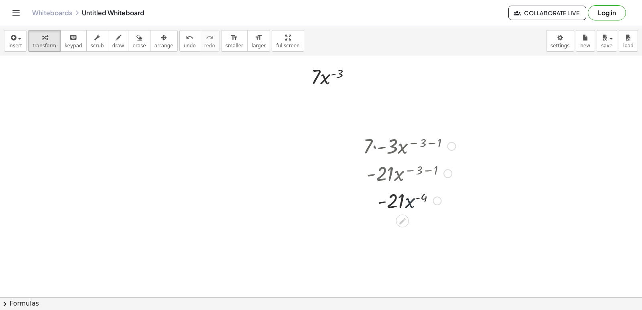
click at [410, 204] on div at bounding box center [409, 200] width 101 height 27
drag, startPoint x: 410, startPoint y: 199, endPoint x: 382, endPoint y: 240, distance: 50.1
click at [180, 43] on button "undo undo" at bounding box center [189, 41] width 21 height 22
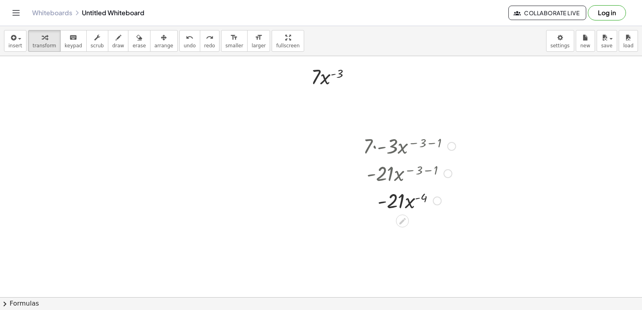
scroll to position [1284, 0]
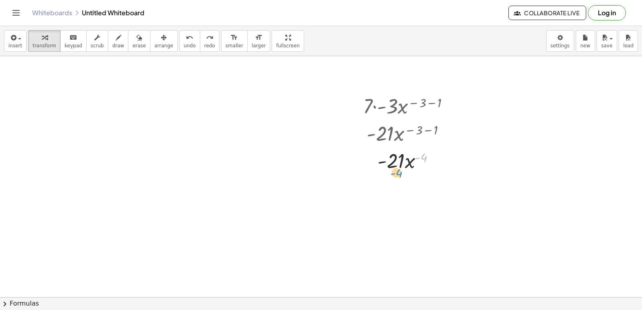
drag, startPoint x: 416, startPoint y: 199, endPoint x: 391, endPoint y: 215, distance: 29.4
drag, startPoint x: 391, startPoint y: 215, endPoint x: 395, endPoint y: 175, distance: 39.5
click at [395, 175] on div "· 7 · - 3 · x ( − 3 − 1 ) · - 21 · x ( − 3 − 1 ) · x ( - 4 ) · - 21 · x ( - 4 )" at bounding box center [406, 133] width 111 height 86
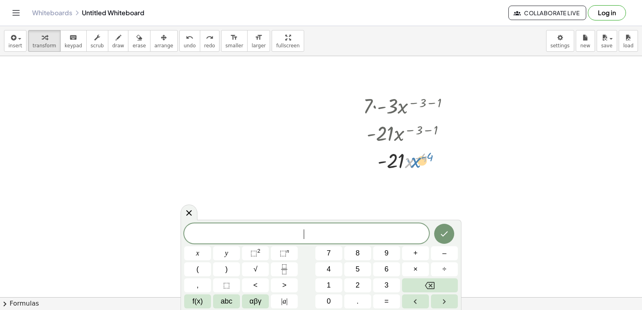
click at [186, 35] on icon "undo" at bounding box center [190, 38] width 8 height 10
click at [200, 42] on button "redo redo" at bounding box center [210, 41] width 20 height 22
click at [410, 197] on div at bounding box center [409, 187] width 101 height 27
click at [359, 173] on div at bounding box center [357, 133] width 12 height 86
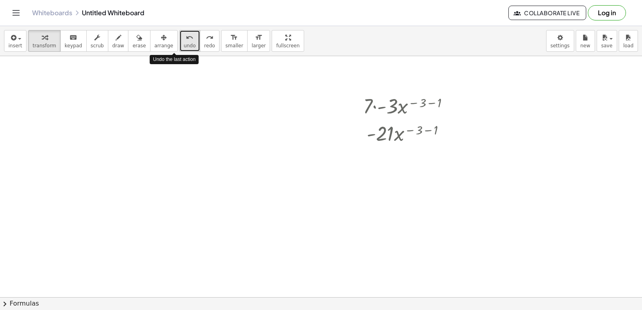
click at [186, 36] on icon "undo" at bounding box center [190, 38] width 8 height 10
click at [200, 49] on button "redo redo" at bounding box center [210, 41] width 20 height 22
drag, startPoint x: 410, startPoint y: 164, endPoint x: 415, endPoint y: 189, distance: 25.8
drag, startPoint x: 412, startPoint y: 162, endPoint x: 414, endPoint y: 178, distance: 16.2
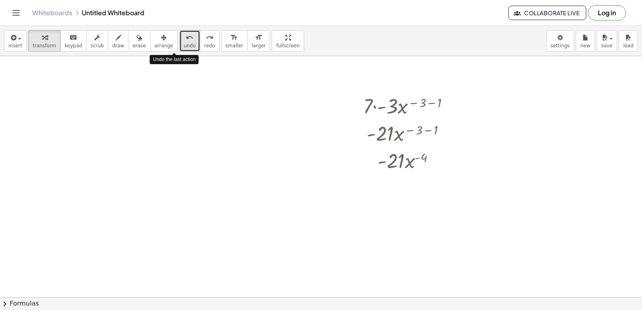
click at [184, 45] on span "undo" at bounding box center [190, 46] width 12 height 6
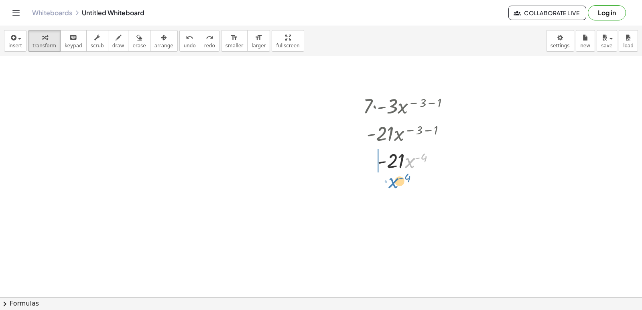
drag, startPoint x: 409, startPoint y: 161, endPoint x: 393, endPoint y: 181, distance: 25.9
click at [184, 46] on span "undo" at bounding box center [190, 46] width 12 height 6
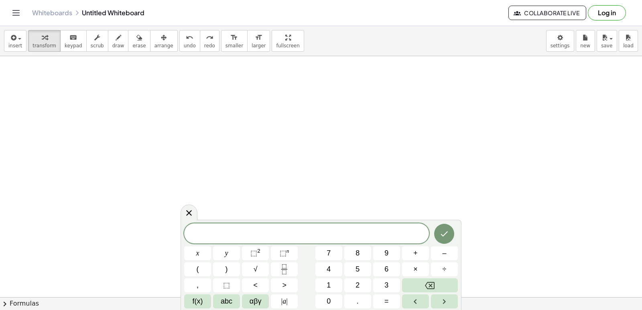
scroll to position [1405, 0]
click at [278, 267] on button "Fraction" at bounding box center [284, 269] width 27 height 14
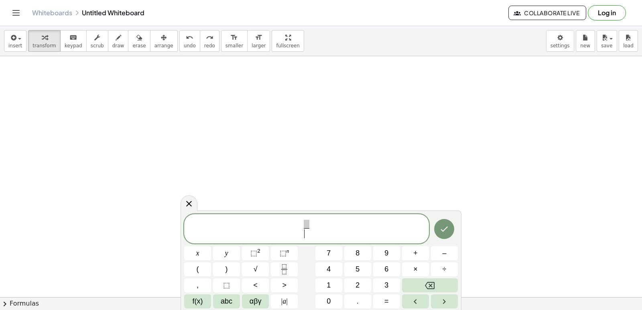
click at [309, 226] on span "​ ​" at bounding box center [306, 230] width 9 height 20
click at [308, 222] on span "​" at bounding box center [307, 224] width 6 height 9
click at [384, 286] on button "3" at bounding box center [386, 285] width 27 height 14
click at [307, 232] on span at bounding box center [306, 233] width 6 height 11
click at [197, 252] on span "x" at bounding box center [197, 253] width 3 height 11
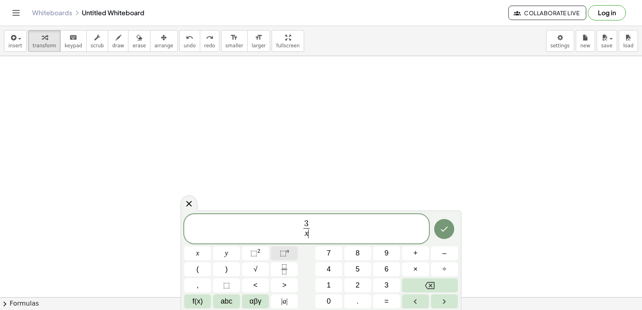
click at [290, 257] on button "⬚ n" at bounding box center [284, 253] width 27 height 14
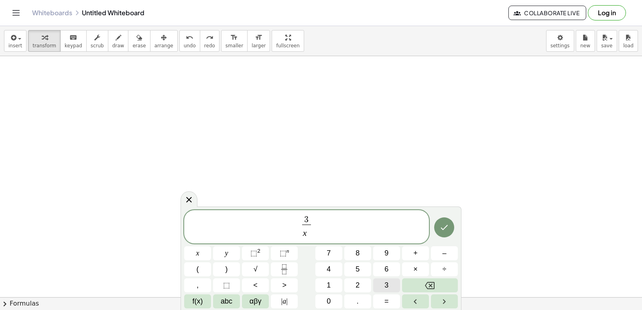
click at [390, 283] on button "3" at bounding box center [386, 285] width 27 height 14
click at [330, 226] on span "3 x 3 ​ ​" at bounding box center [306, 227] width 245 height 25
click at [413, 254] on button "+" at bounding box center [415, 253] width 27 height 14
click at [283, 264] on button "Fraction" at bounding box center [284, 269] width 27 height 14
click at [360, 283] on button "2" at bounding box center [357, 285] width 27 height 14
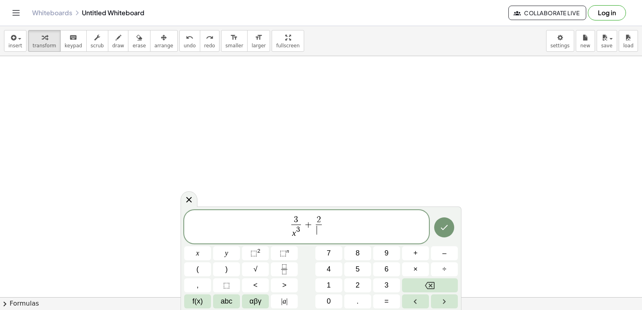
click at [320, 235] on span "​" at bounding box center [319, 230] width 6 height 11
click at [199, 249] on span "x" at bounding box center [197, 253] width 3 height 11
click at [280, 255] on span "⬚" at bounding box center [283, 253] width 7 height 8
click at [333, 270] on button "4" at bounding box center [328, 269] width 27 height 14
click at [444, 234] on button "Done" at bounding box center [444, 227] width 20 height 20
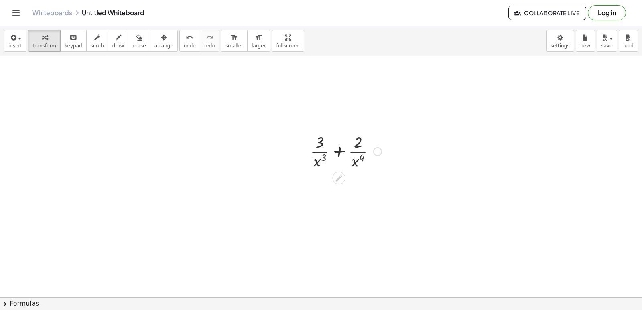
click at [339, 150] on div at bounding box center [345, 151] width 79 height 40
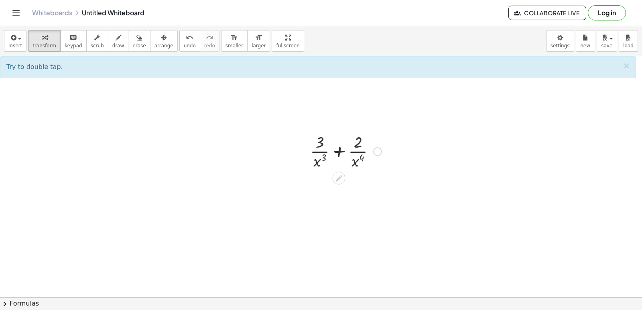
click at [339, 150] on div at bounding box center [345, 151] width 79 height 40
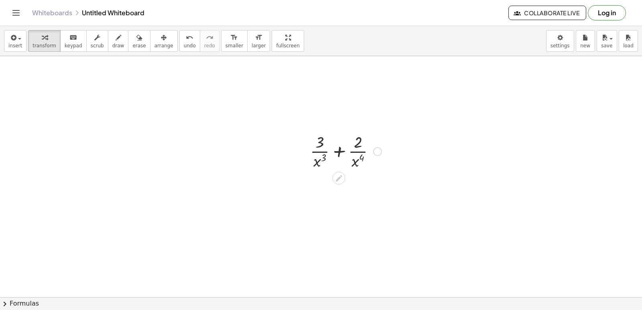
click at [339, 150] on div at bounding box center [345, 151] width 79 height 40
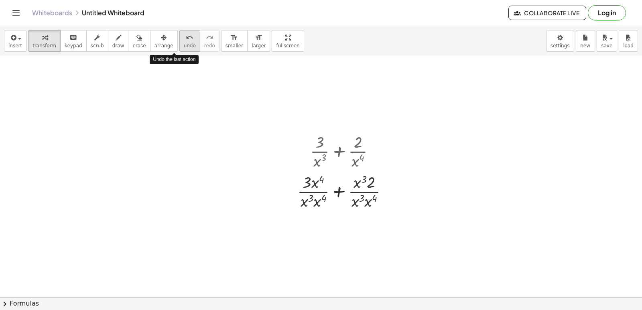
click at [184, 46] on span "undo" at bounding box center [190, 46] width 12 height 6
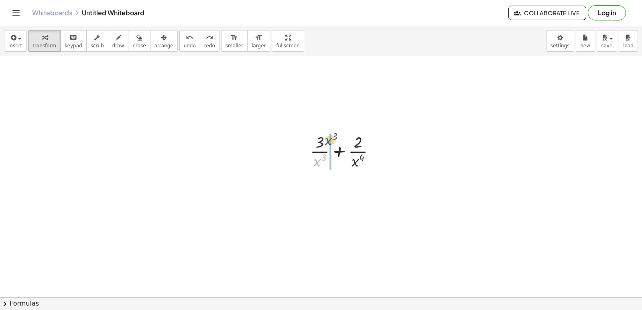
drag, startPoint x: 317, startPoint y: 161, endPoint x: 329, endPoint y: 137, distance: 26.2
click at [329, 137] on div at bounding box center [345, 151] width 79 height 40
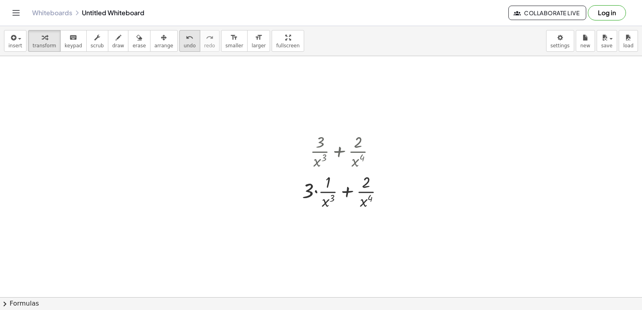
click at [184, 42] on div "undo" at bounding box center [190, 38] width 12 height 10
drag, startPoint x: 318, startPoint y: 161, endPoint x: 325, endPoint y: 139, distance: 23.1
drag, startPoint x: 365, startPoint y: 201, endPoint x: 376, endPoint y: 179, distance: 24.2
click at [376, 179] on div at bounding box center [346, 191] width 94 height 40
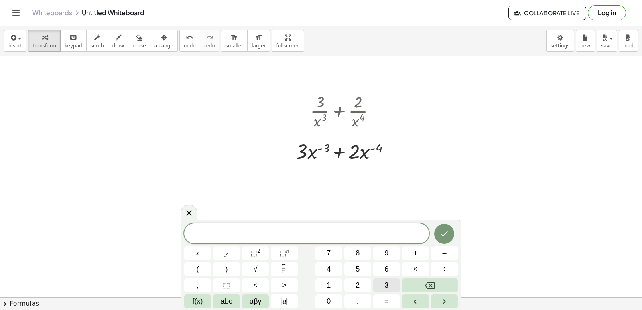
click at [380, 280] on button "3" at bounding box center [386, 285] width 27 height 14
click at [412, 268] on button "×" at bounding box center [415, 269] width 27 height 14
click at [434, 251] on button "–" at bounding box center [444, 253] width 27 height 14
click at [379, 281] on button "3" at bounding box center [386, 285] width 27 height 14
click at [203, 252] on button "x" at bounding box center [197, 253] width 27 height 14
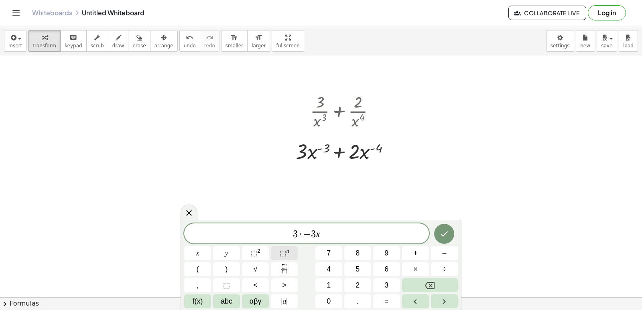
click at [287, 253] on span "⬚ n" at bounding box center [285, 253] width 10 height 11
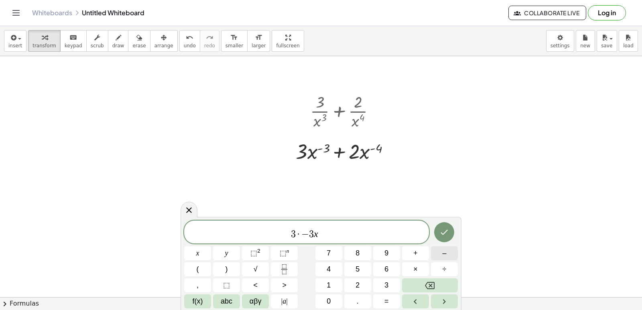
click at [438, 248] on button "–" at bounding box center [444, 253] width 27 height 14
click at [383, 281] on button "3" at bounding box center [386, 285] width 27 height 14
click at [438, 254] on button "–" at bounding box center [444, 253] width 27 height 14
click at [329, 285] on span "1" at bounding box center [329, 285] width 4 height 11
click at [346, 226] on span "3 · − 3 x − 3 − 1 ​" at bounding box center [306, 233] width 245 height 14
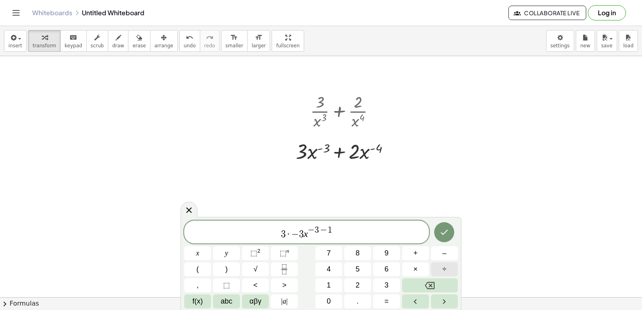
click at [441, 268] on button "÷" at bounding box center [444, 269] width 27 height 14
click at [432, 284] on icon "Backspace" at bounding box center [430, 285] width 10 height 7
click at [417, 257] on span "+" at bounding box center [415, 253] width 4 height 11
click at [355, 281] on button "2" at bounding box center [357, 285] width 27 height 14
click at [419, 270] on button "×" at bounding box center [415, 269] width 27 height 14
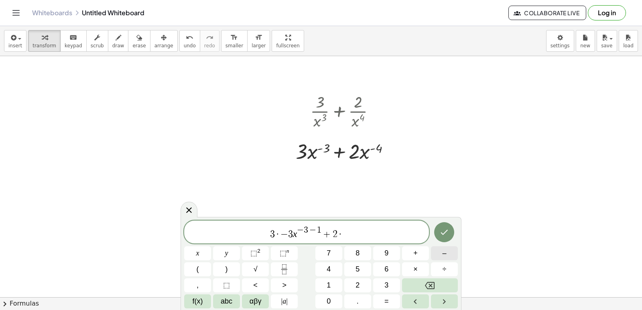
click at [438, 258] on button "–" at bounding box center [444, 253] width 27 height 14
click at [342, 266] on button "4" at bounding box center [328, 269] width 27 height 14
click at [197, 256] on span "x" at bounding box center [197, 253] width 3 height 11
click at [286, 251] on span "⬚" at bounding box center [283, 253] width 7 height 8
click at [441, 254] on button "–" at bounding box center [444, 253] width 27 height 14
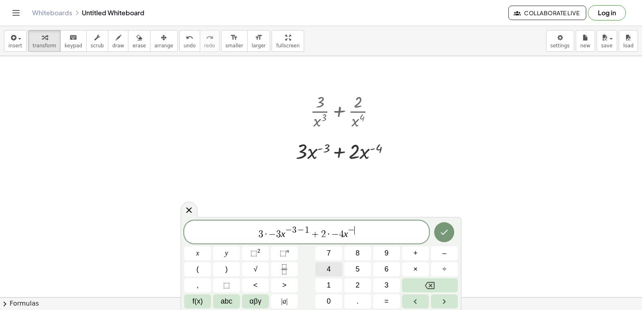
click at [336, 272] on button "4" at bounding box center [328, 269] width 27 height 14
click at [440, 256] on button "–" at bounding box center [444, 253] width 27 height 14
click at [329, 281] on span "1" at bounding box center [329, 285] width 4 height 11
click at [438, 231] on button "Done" at bounding box center [444, 232] width 20 height 20
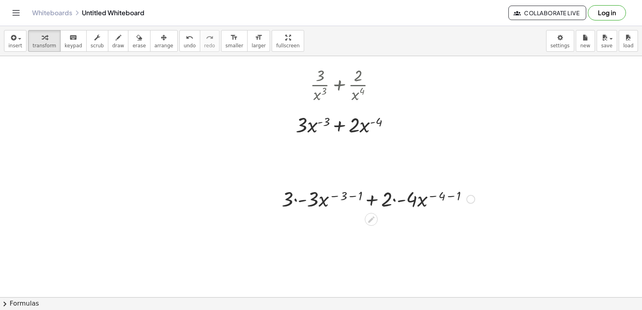
scroll to position [1485, 0]
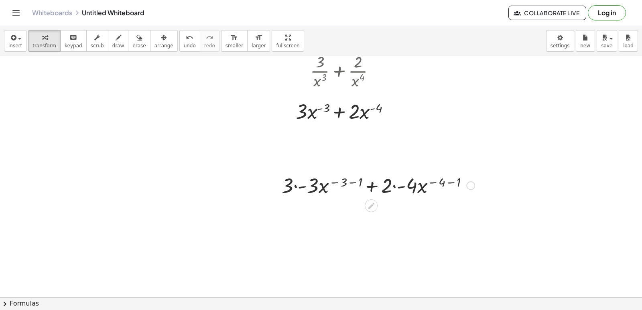
click at [300, 187] on div at bounding box center [378, 184] width 201 height 27
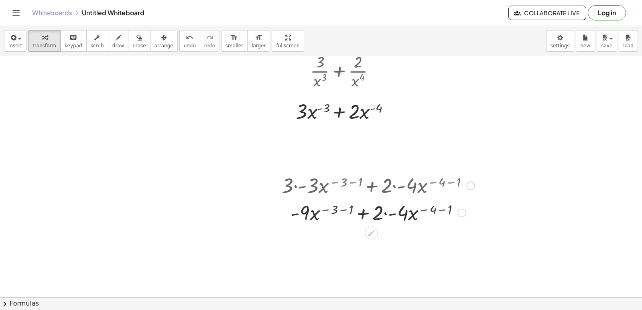
scroll to position [1525, 0]
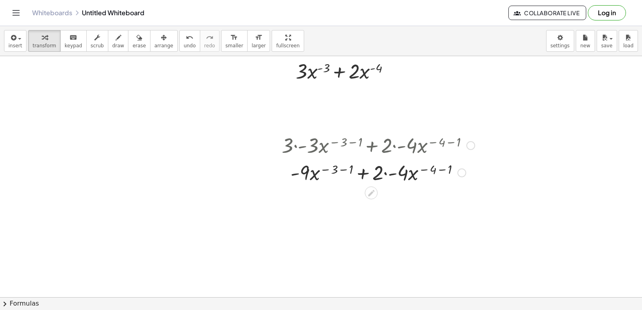
click at [333, 169] on div at bounding box center [378, 171] width 201 height 27
click at [328, 169] on div at bounding box center [378, 171] width 201 height 27
click at [343, 171] on div at bounding box center [378, 171] width 201 height 27
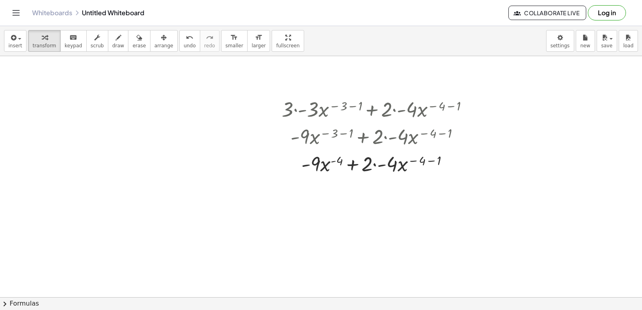
scroll to position [1565, 0]
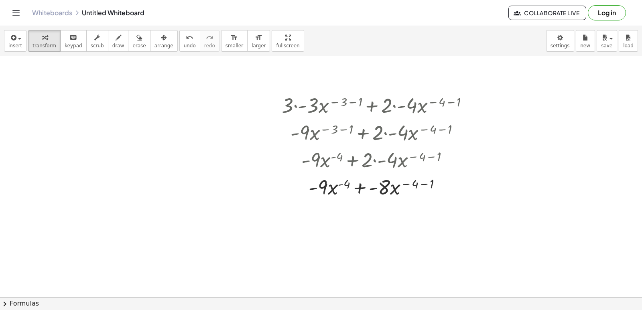
drag, startPoint x: 378, startPoint y: 162, endPoint x: 453, endPoint y: 221, distance: 94.8
click at [422, 185] on div at bounding box center [378, 186] width 201 height 27
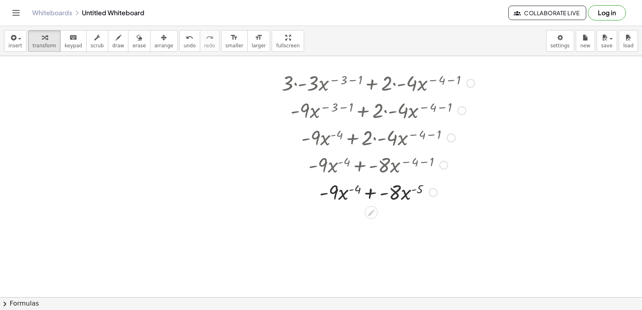
scroll to position [1605, 0]
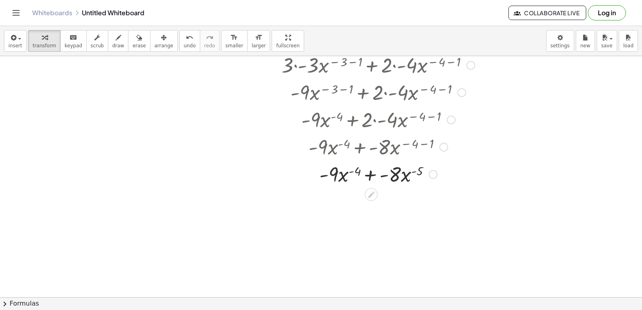
click at [368, 179] on div at bounding box center [378, 173] width 201 height 27
click at [184, 49] on span "undo" at bounding box center [190, 46] width 12 height 6
click at [360, 171] on div at bounding box center [378, 173] width 210 height 27
drag, startPoint x: 343, startPoint y: 174, endPoint x: 349, endPoint y: 191, distance: 18.0
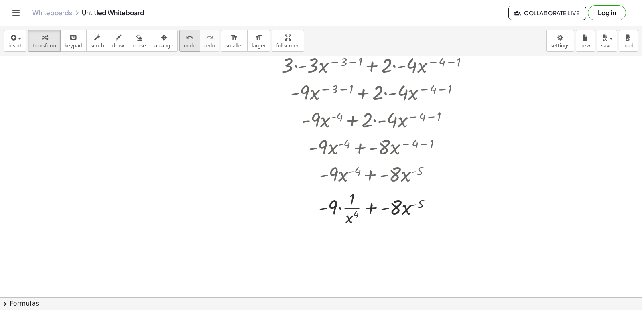
click at [179, 49] on button "undo undo" at bounding box center [189, 41] width 21 height 22
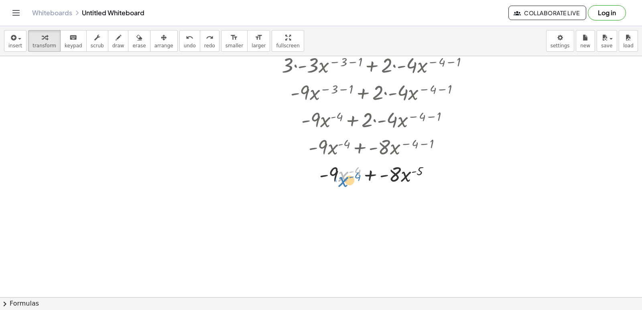
drag, startPoint x: 345, startPoint y: 175, endPoint x: 343, endPoint y: 180, distance: 5.0
click at [344, 180] on div at bounding box center [377, 173] width 199 height 27
click at [380, 175] on div at bounding box center [377, 173] width 199 height 27
drag, startPoint x: 381, startPoint y: 175, endPoint x: 386, endPoint y: 201, distance: 25.9
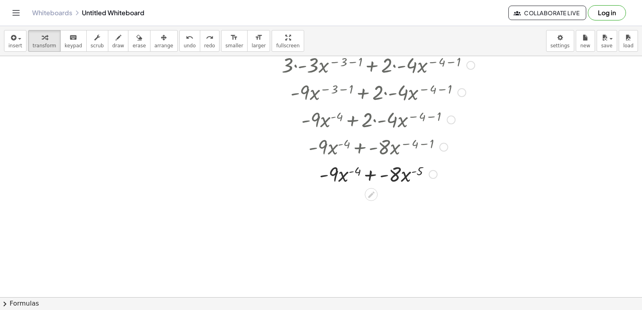
click at [384, 176] on div at bounding box center [377, 173] width 199 height 27
click at [383, 176] on div at bounding box center [377, 173] width 199 height 27
click at [370, 173] on div at bounding box center [377, 173] width 199 height 27
drag, startPoint x: 350, startPoint y: 200, endPoint x: 314, endPoint y: 204, distance: 35.5
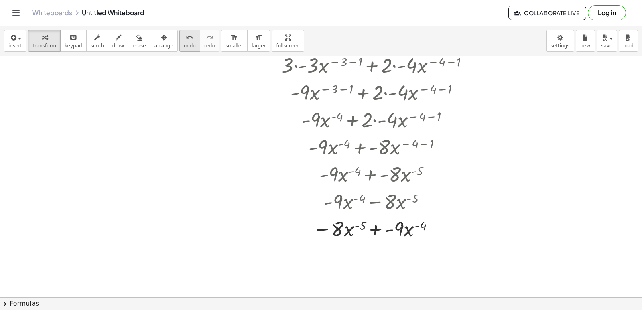
click at [184, 45] on button "undo undo" at bounding box center [189, 41] width 21 height 22
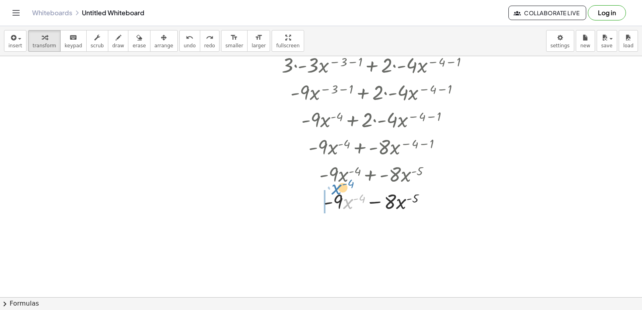
drag, startPoint x: 350, startPoint y: 203, endPoint x: 338, endPoint y: 189, distance: 18.3
click at [338, 189] on div at bounding box center [382, 200] width 186 height 27
click at [186, 40] on icon "undo" at bounding box center [190, 38] width 8 height 10
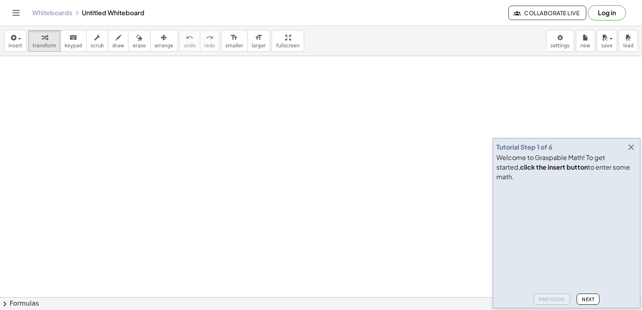
click at [625, 153] on div "Tutorial Step 1 of 6" at bounding box center [566, 147] width 140 height 11
